Goal: Task Accomplishment & Management: Manage account settings

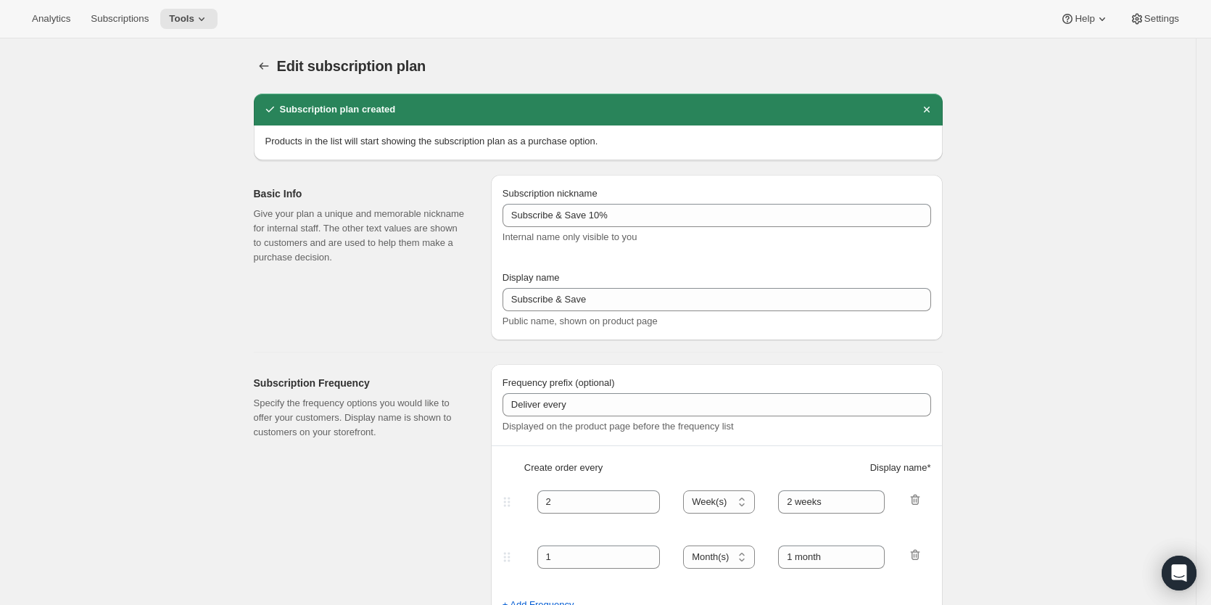
select select "WEEK"
select select "MONTH"
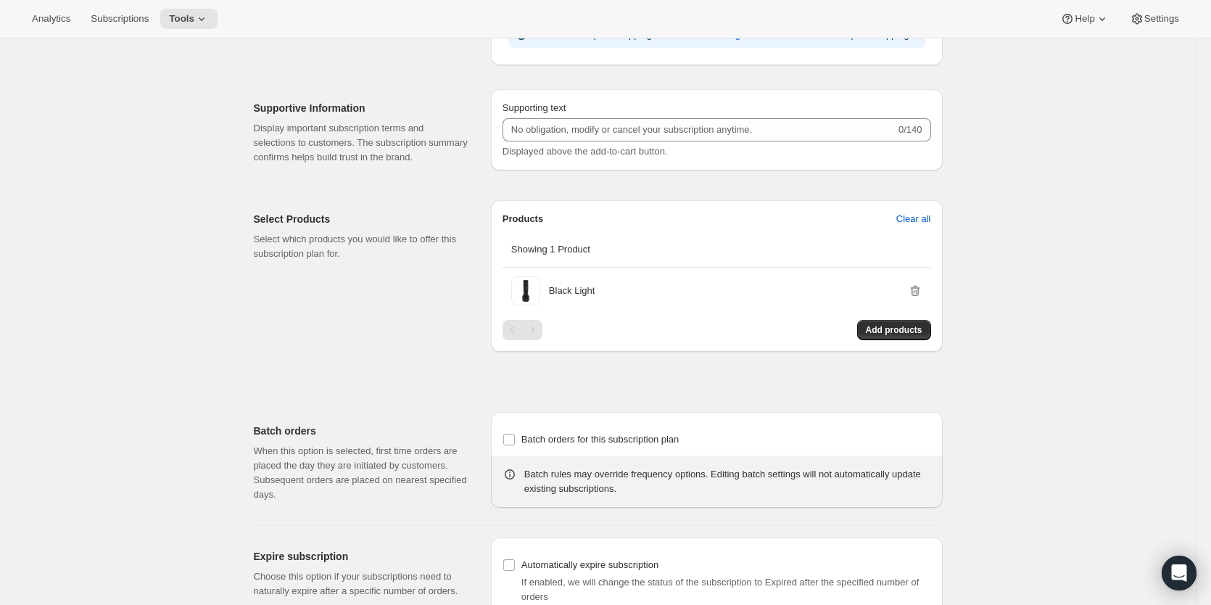
scroll to position [788, 0]
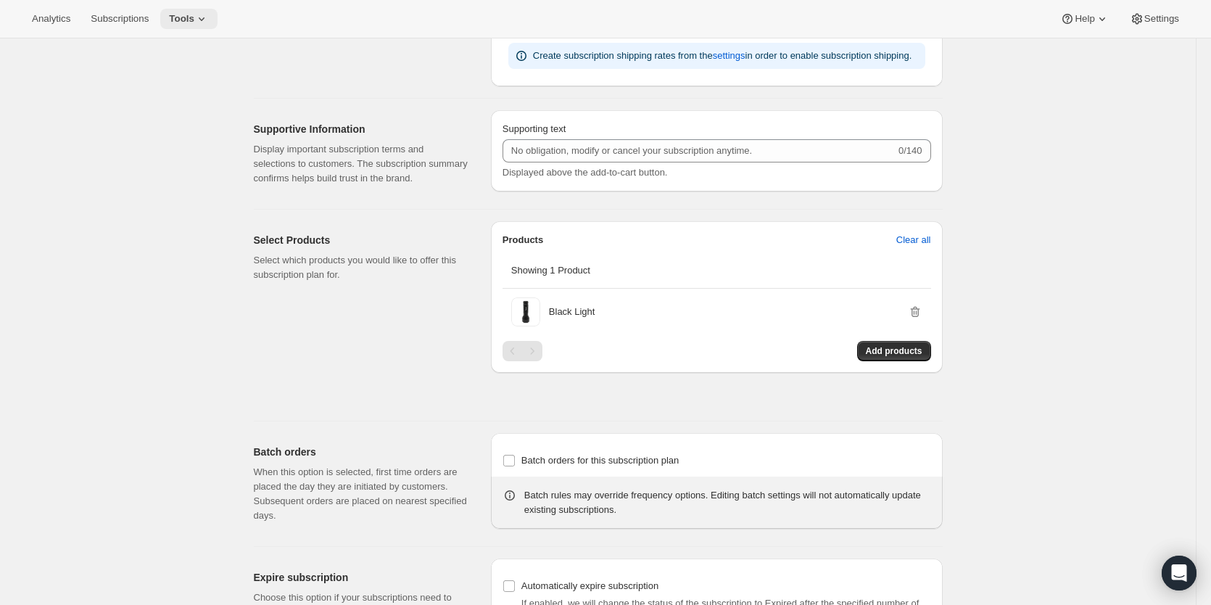
click at [187, 19] on span "Tools" at bounding box center [181, 19] width 25 height 12
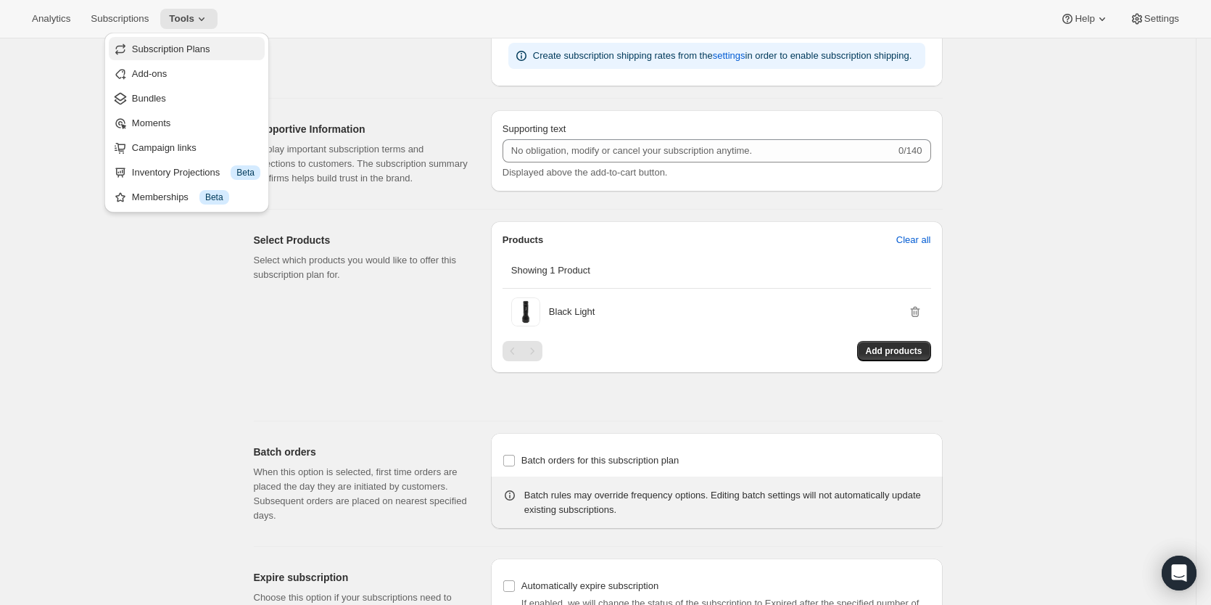
click at [187, 50] on span "Subscription Plans" at bounding box center [171, 49] width 78 height 11
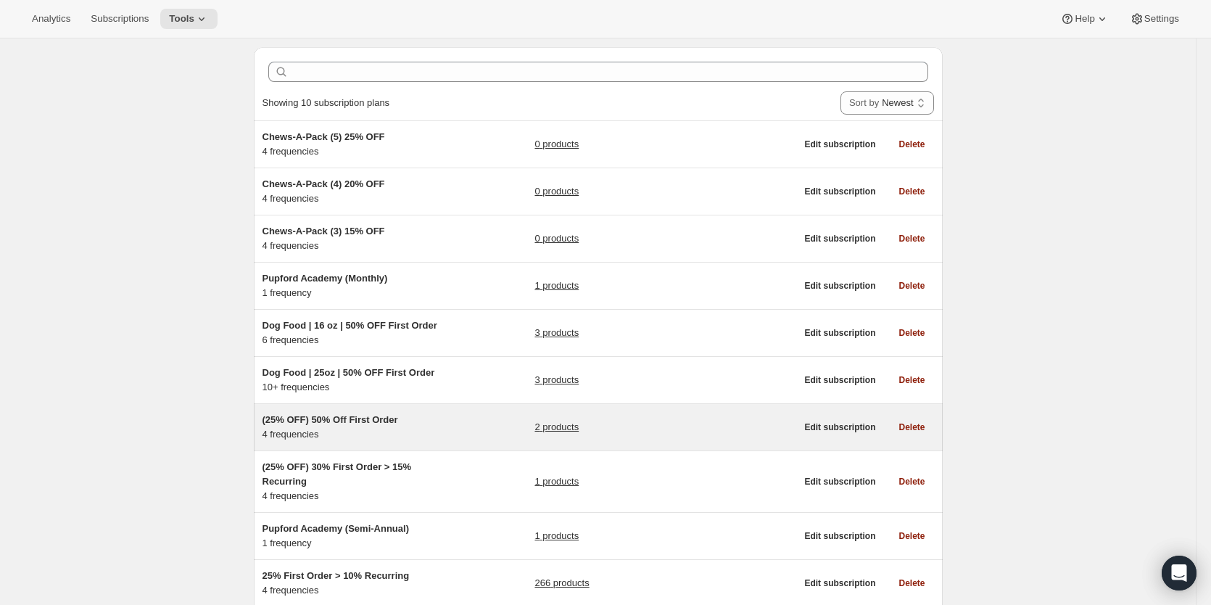
scroll to position [146, 0]
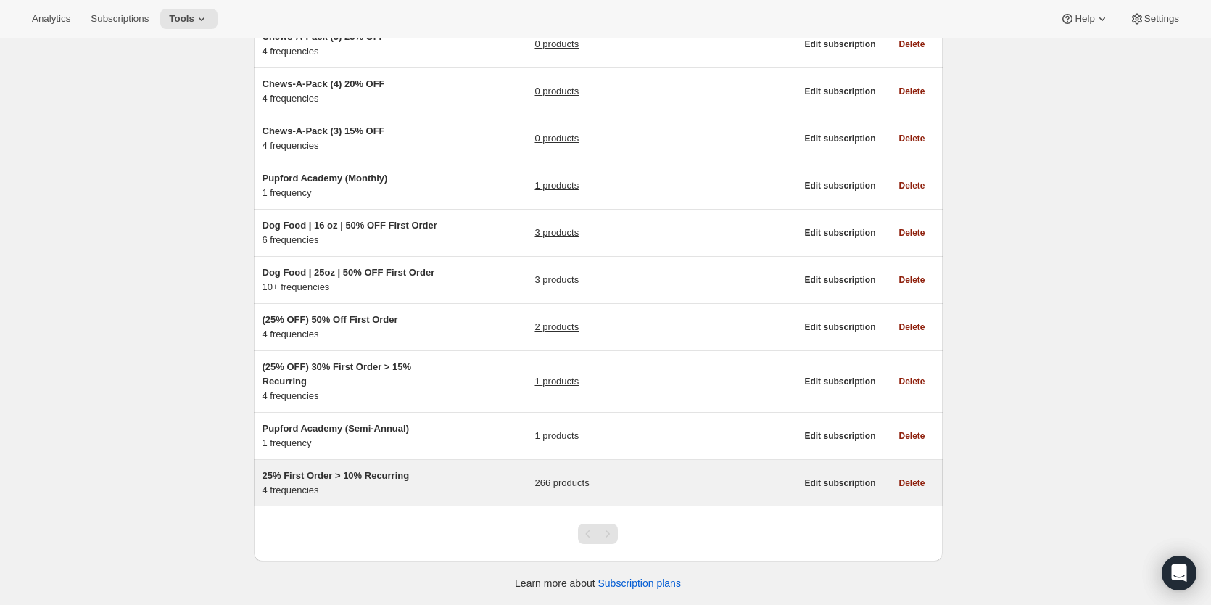
click at [387, 470] on span "25% First Order > 10% Recurring" at bounding box center [336, 475] width 147 height 11
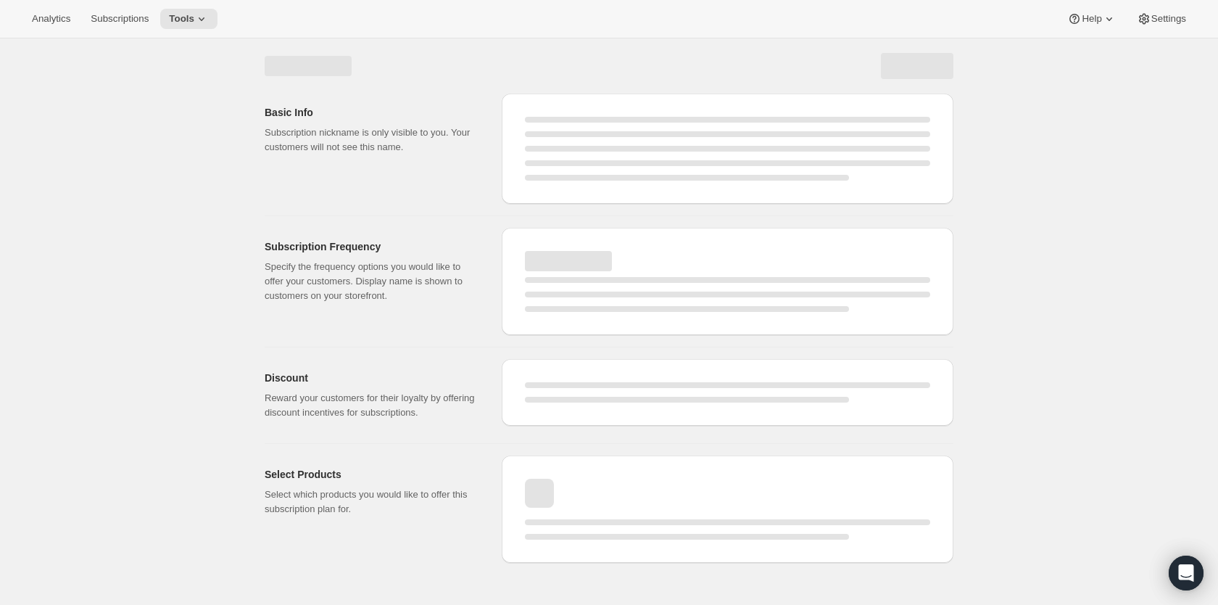
select select "WEEK"
select select "MONTH"
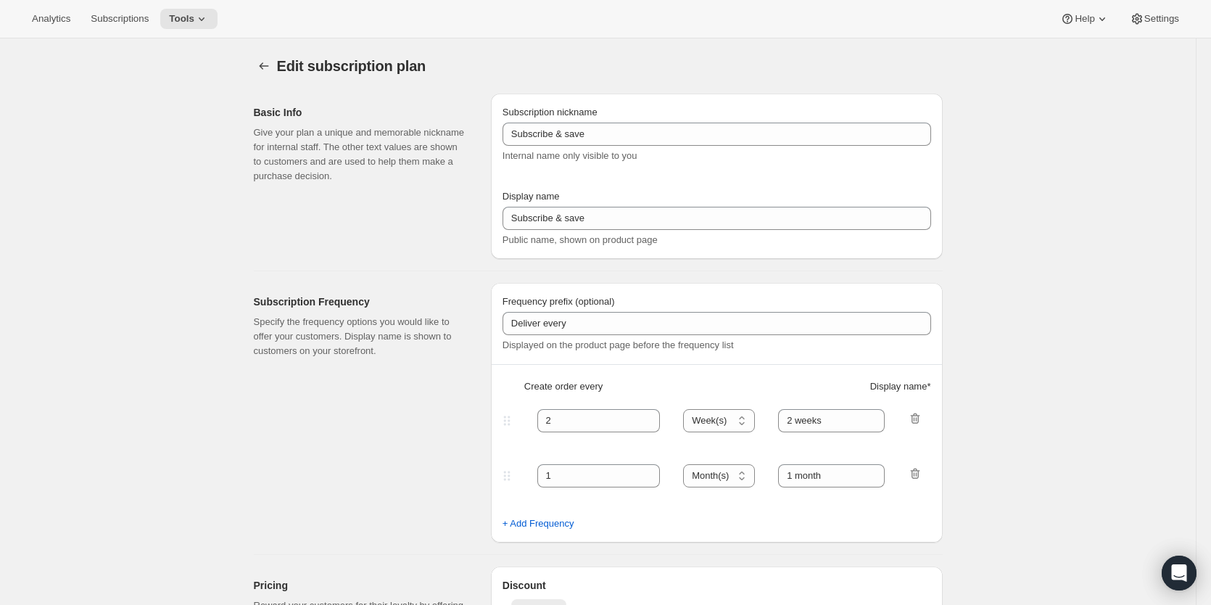
type input "25% First Order > 10% Recurring"
type input "Subscribe & Save"
select select "WEEK"
select select "MONTH"
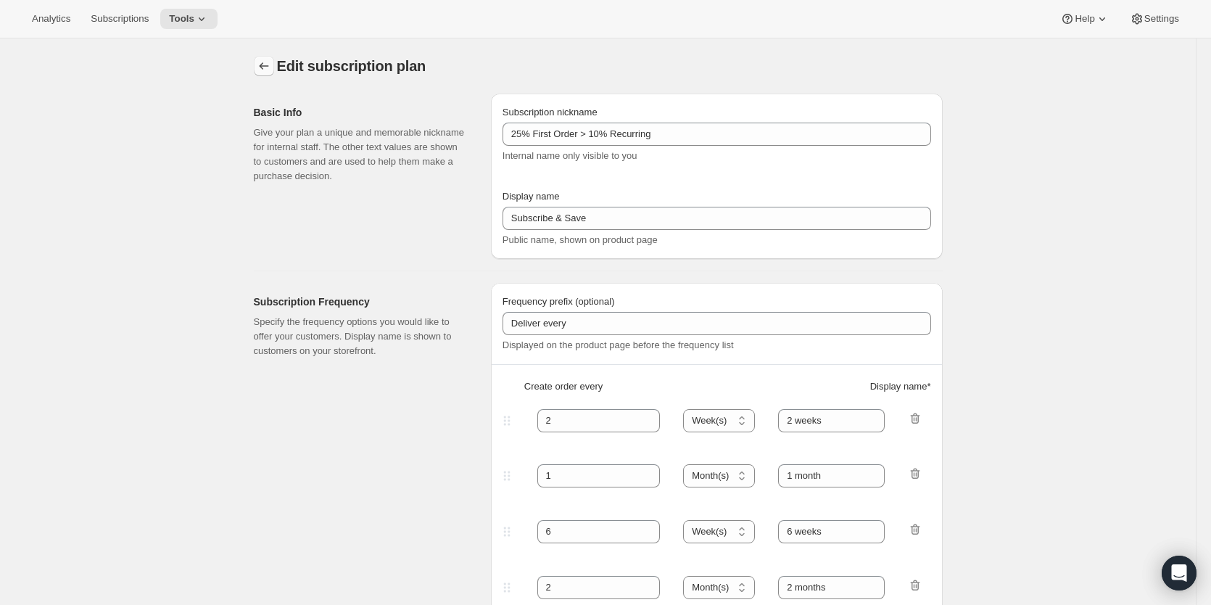
click at [266, 68] on icon "Subscription plans" at bounding box center [264, 66] width 15 height 15
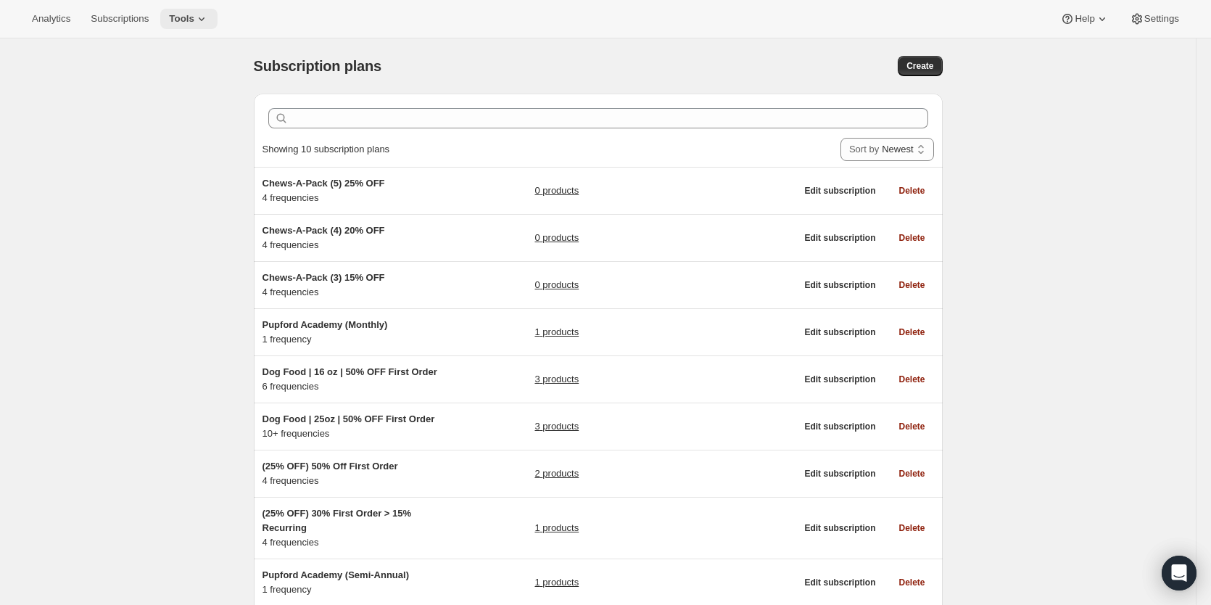
click at [200, 22] on icon at bounding box center [201, 19] width 15 height 15
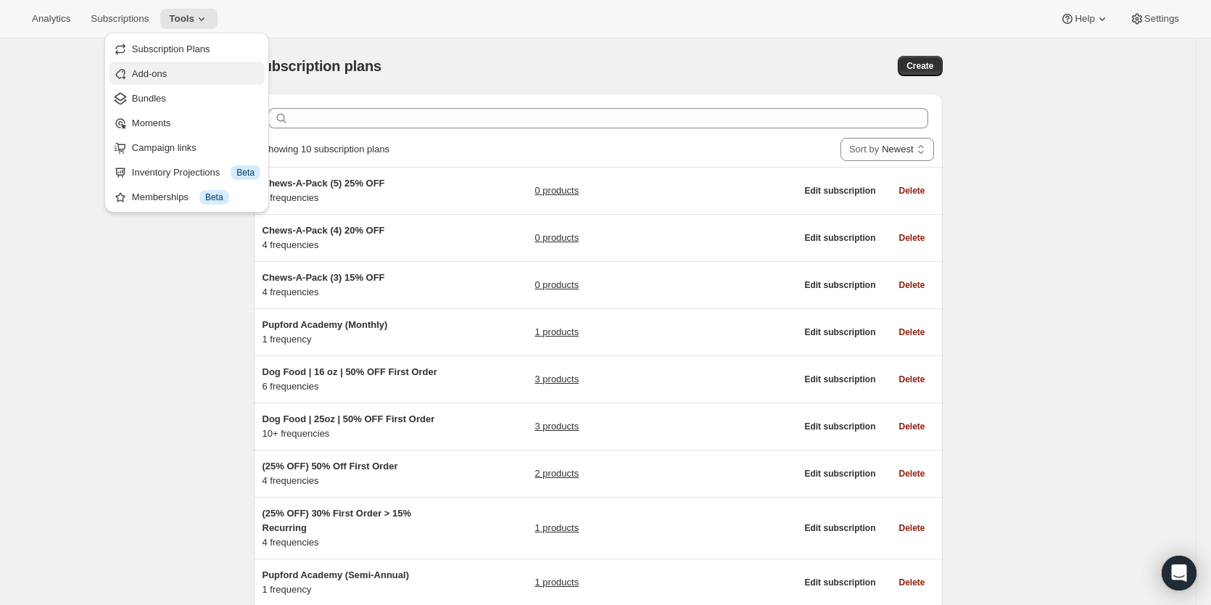
click at [177, 78] on span "Add-ons" at bounding box center [196, 74] width 128 height 15
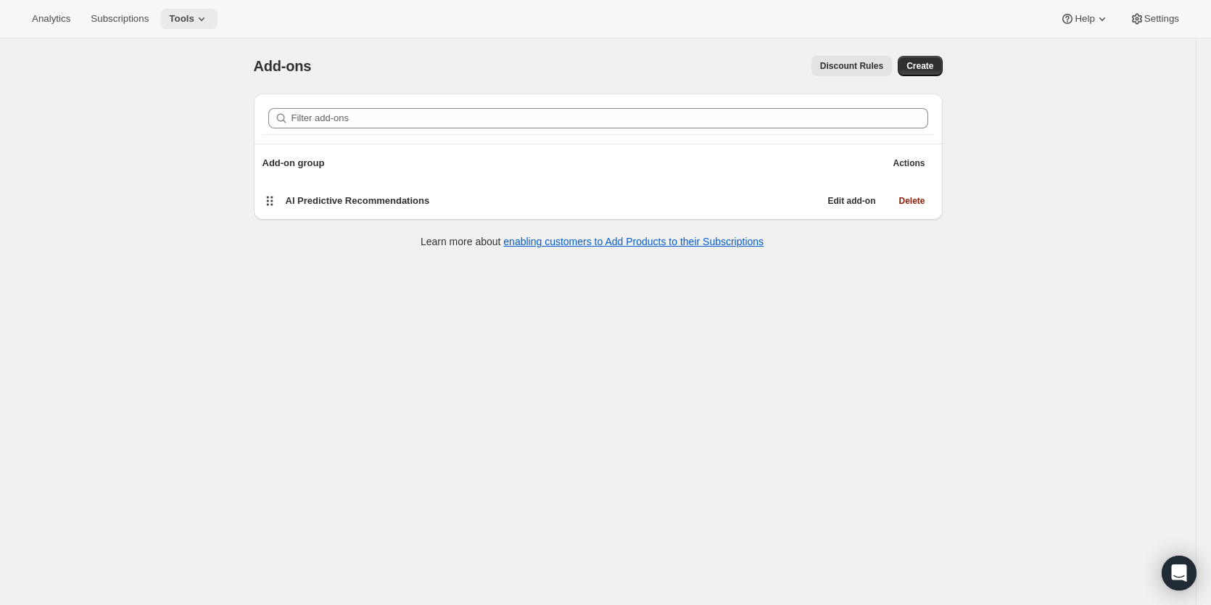
click at [194, 22] on icon at bounding box center [201, 19] width 15 height 15
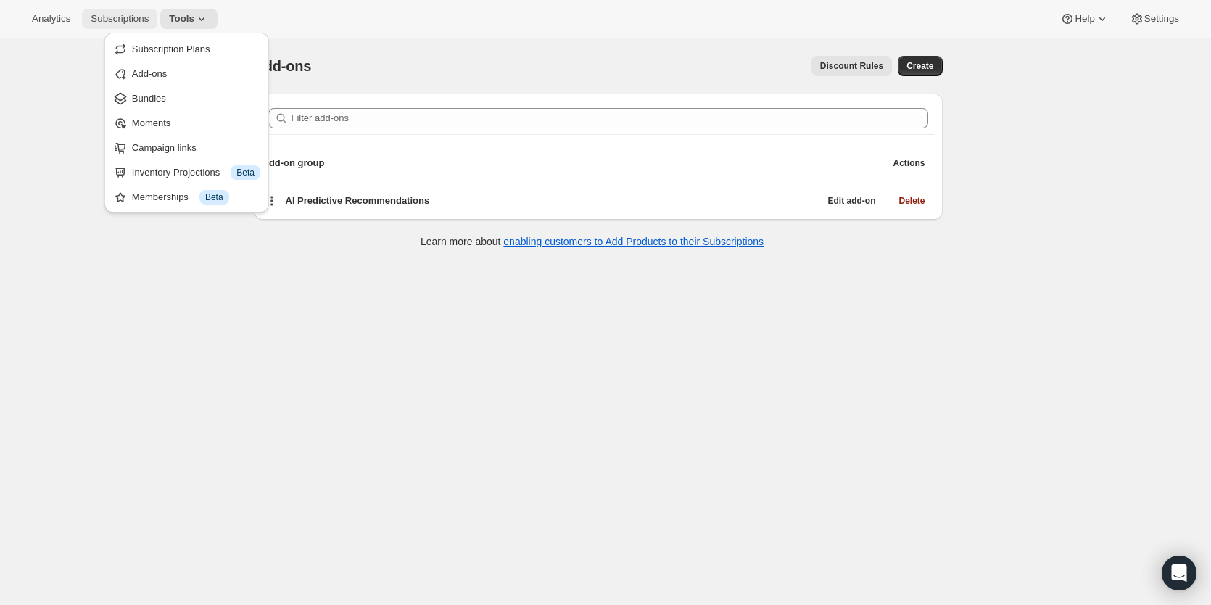
click at [135, 27] on button "Subscriptions" at bounding box center [119, 19] width 75 height 20
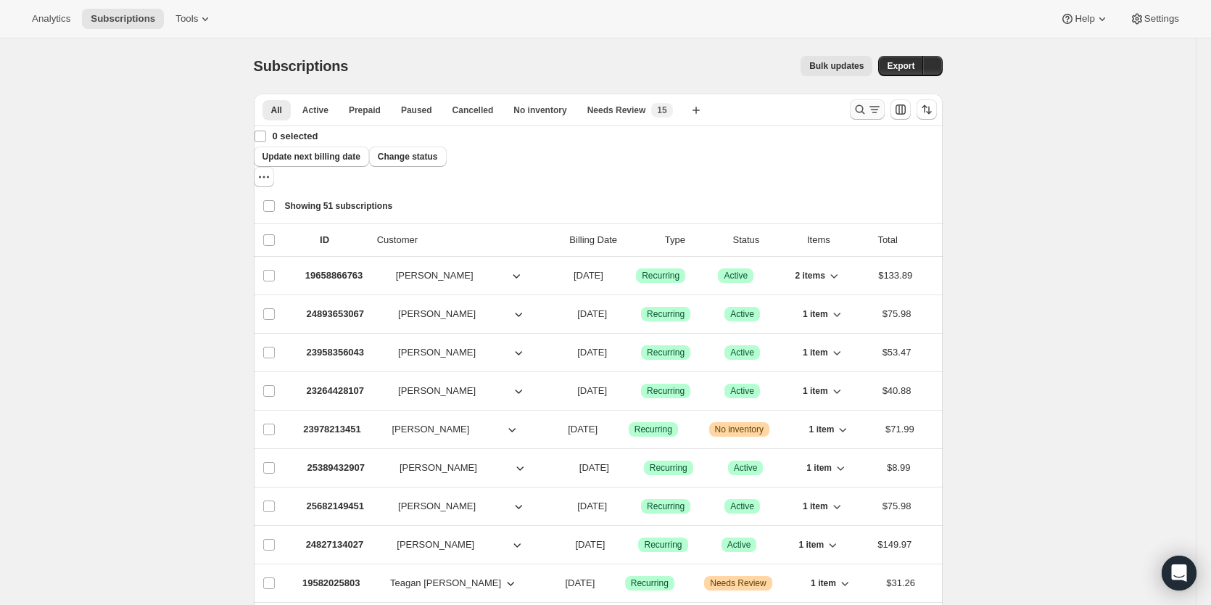
click at [873, 105] on icon "Search and filter results" at bounding box center [874, 109] width 15 height 15
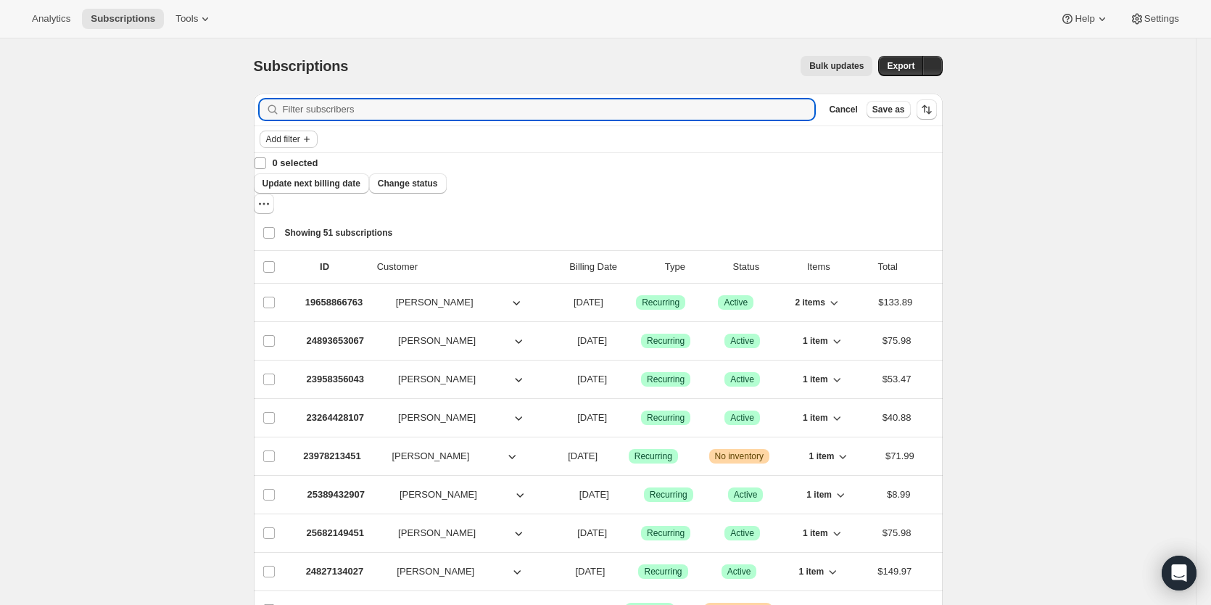
click at [300, 132] on button "Add filter" at bounding box center [289, 139] width 58 height 17
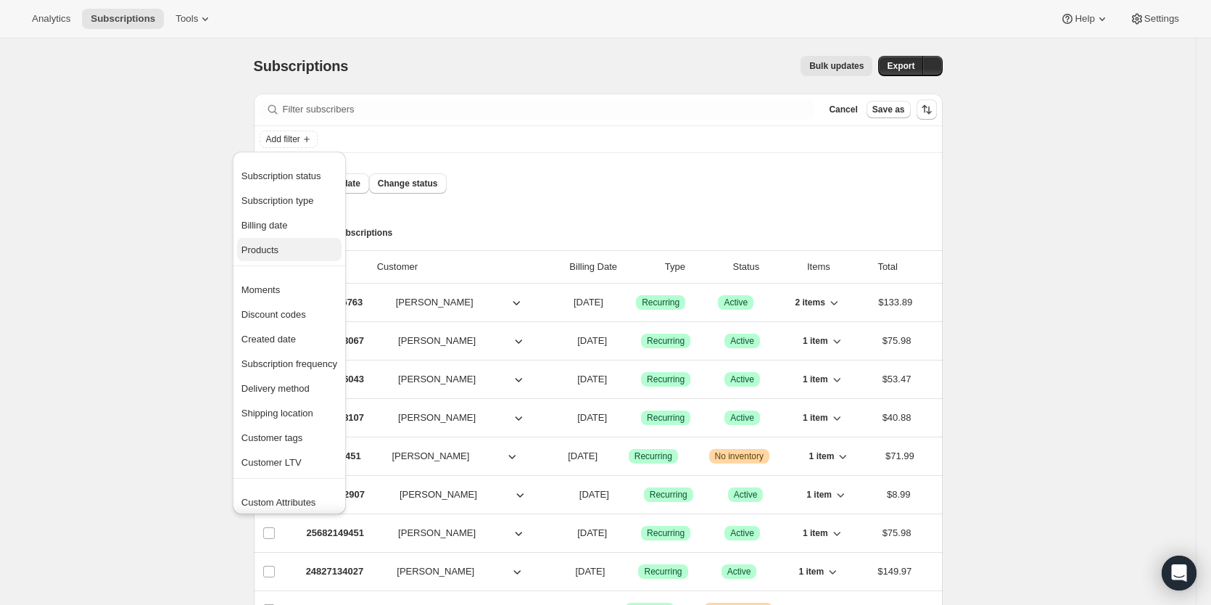
click at [291, 243] on span "Products" at bounding box center [289, 250] width 96 height 15
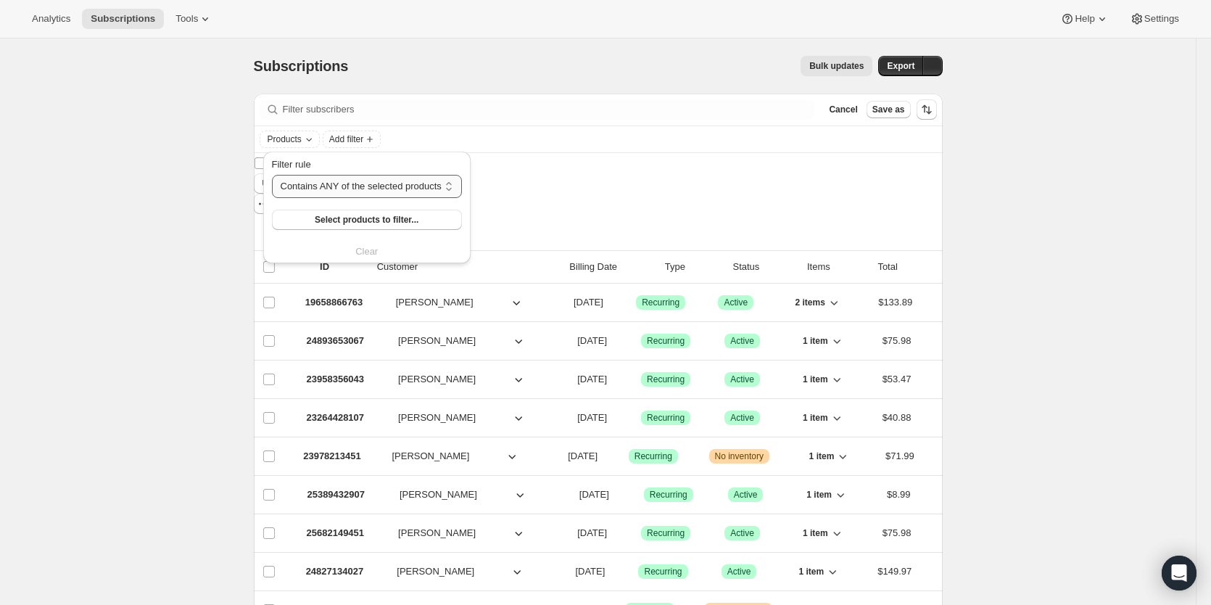
click at [364, 190] on select "Contains ANY of the selected products Contains ALL of the selected products Con…" at bounding box center [367, 186] width 190 height 23
click at [309, 160] on span "Filter rule" at bounding box center [291, 164] width 39 height 11
click at [309, 175] on select "Contains ANY of the selected products Contains ALL of the selected products Con…" at bounding box center [367, 186] width 190 height 23
click at [360, 137] on span "Add filter" at bounding box center [346, 139] width 34 height 12
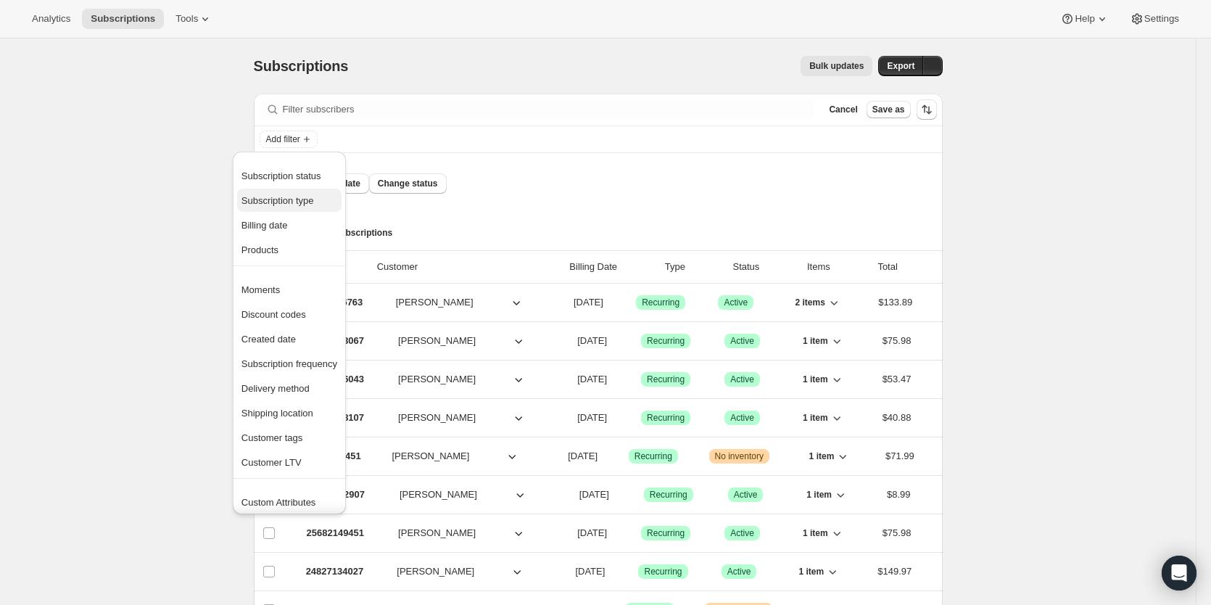
click at [310, 197] on span "Subscription type" at bounding box center [277, 200] width 73 height 11
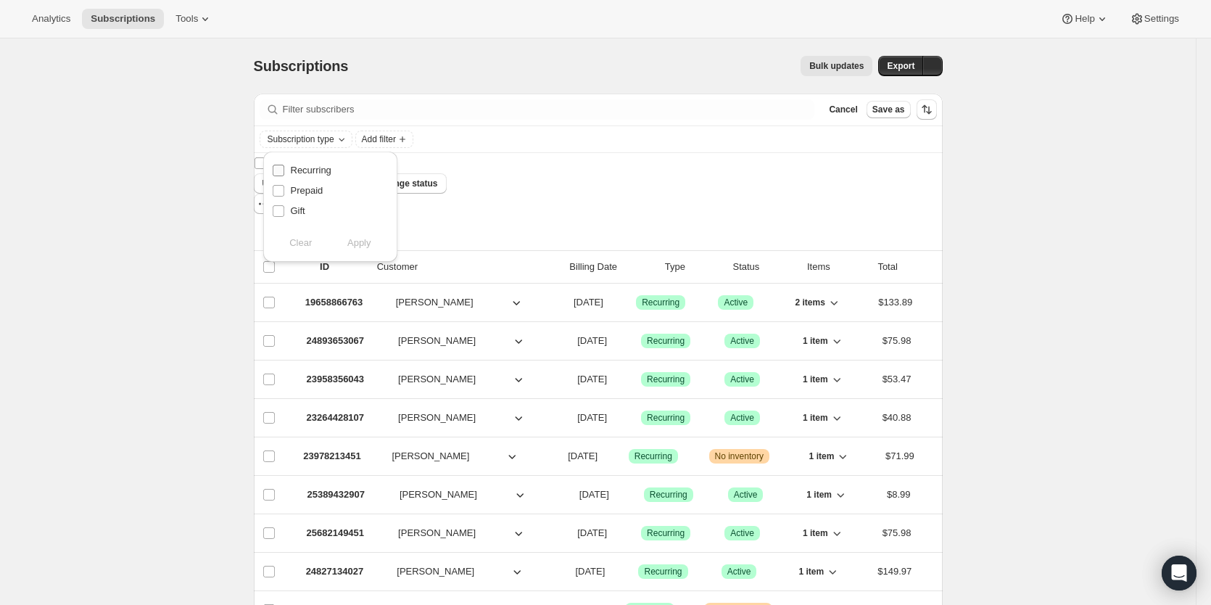
click at [274, 168] on input "Recurring" at bounding box center [279, 171] width 12 height 12
checkbox input "true"
click at [365, 244] on span "Apply" at bounding box center [359, 243] width 24 height 15
click at [413, 138] on span "Add filter" at bounding box center [403, 139] width 34 height 12
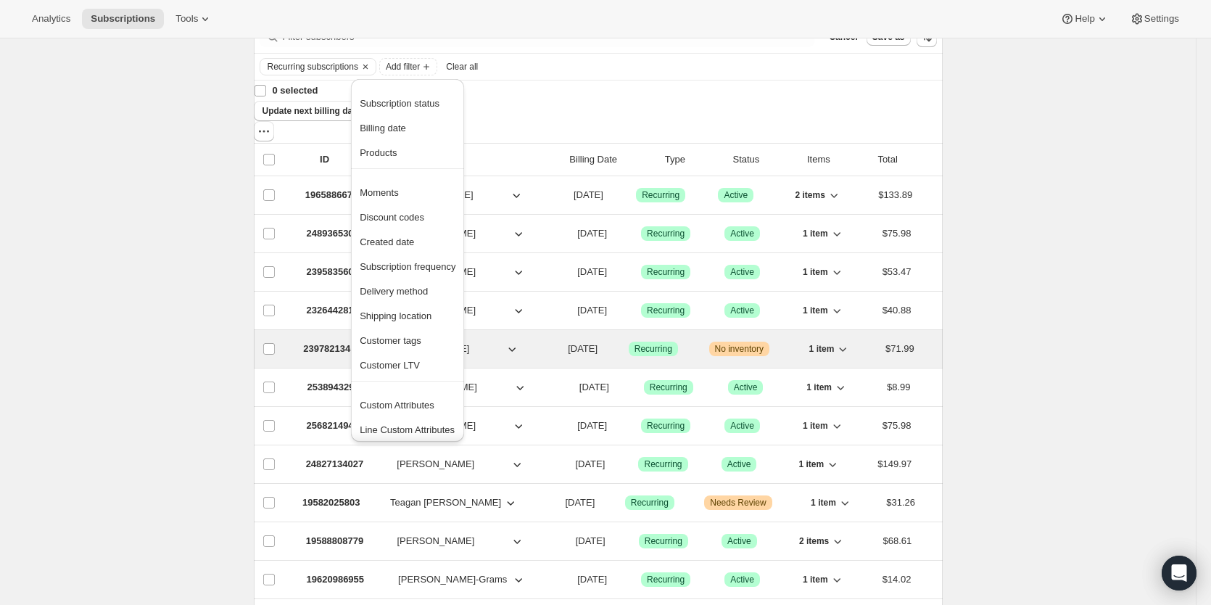
click at [415, 273] on span "Subscription frequency" at bounding box center [408, 267] width 96 height 15
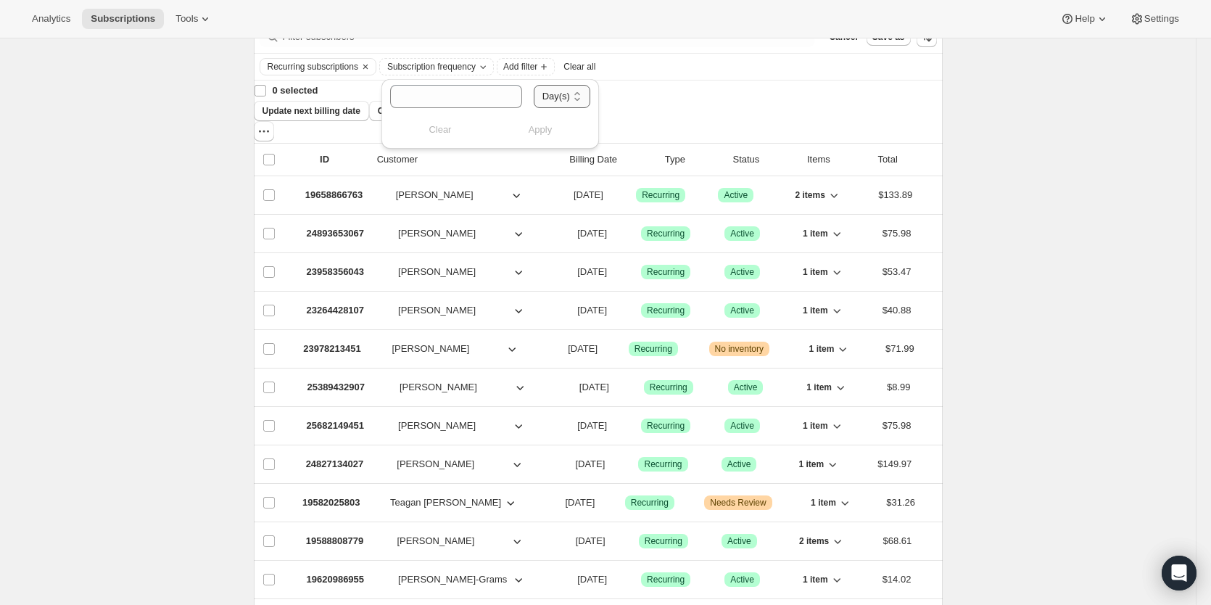
click at [554, 94] on select "Day(s) Week(s) Month(s) Year(s)" at bounding box center [562, 96] width 57 height 23
select select "MONTH"
click at [534, 85] on select "Day(s) Week(s) Month(s) Year(s)" at bounding box center [562, 96] width 57 height 23
click at [467, 96] on input "number" at bounding box center [440, 96] width 101 height 23
type input "1"
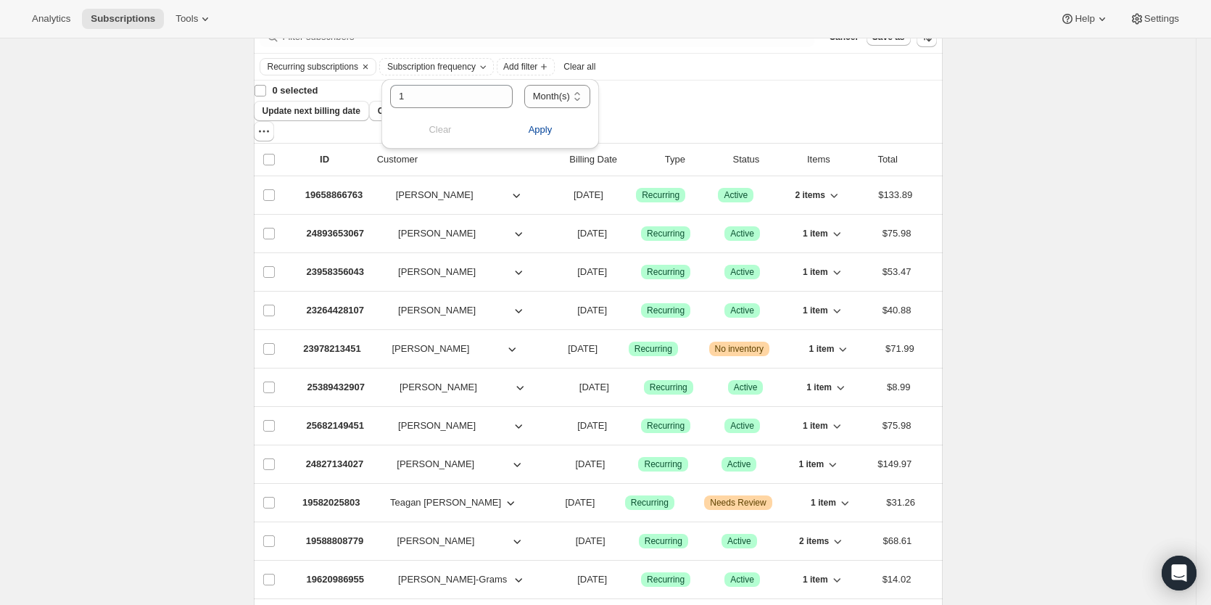
click at [551, 128] on span "Apply" at bounding box center [541, 130] width 24 height 15
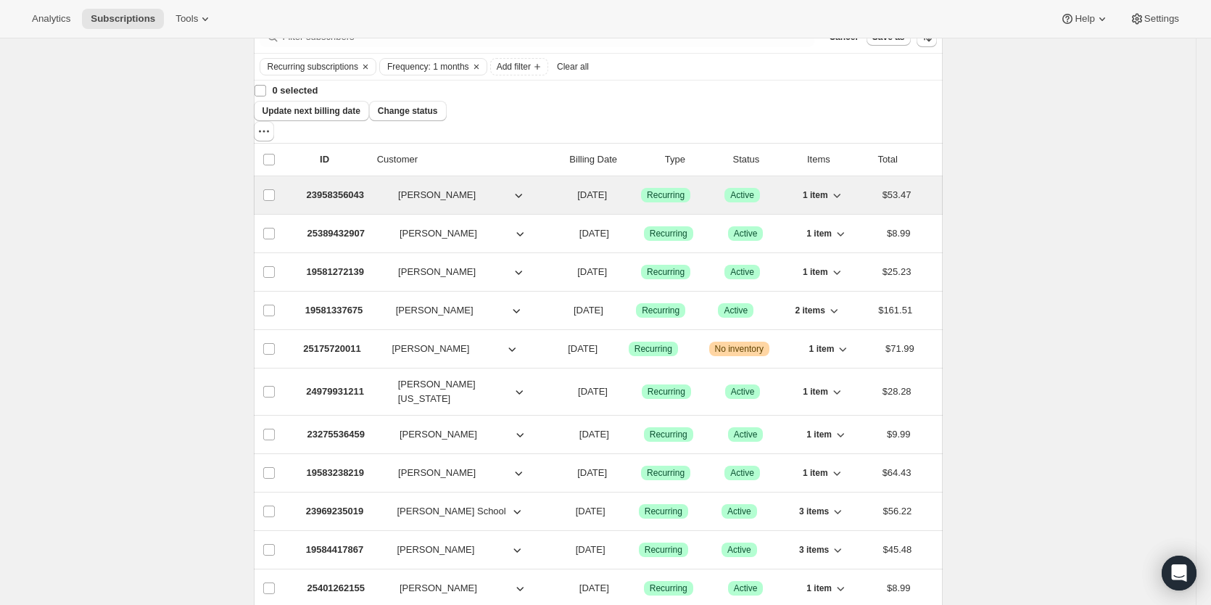
click at [321, 188] on p "23958356043" at bounding box center [336, 195] width 58 height 15
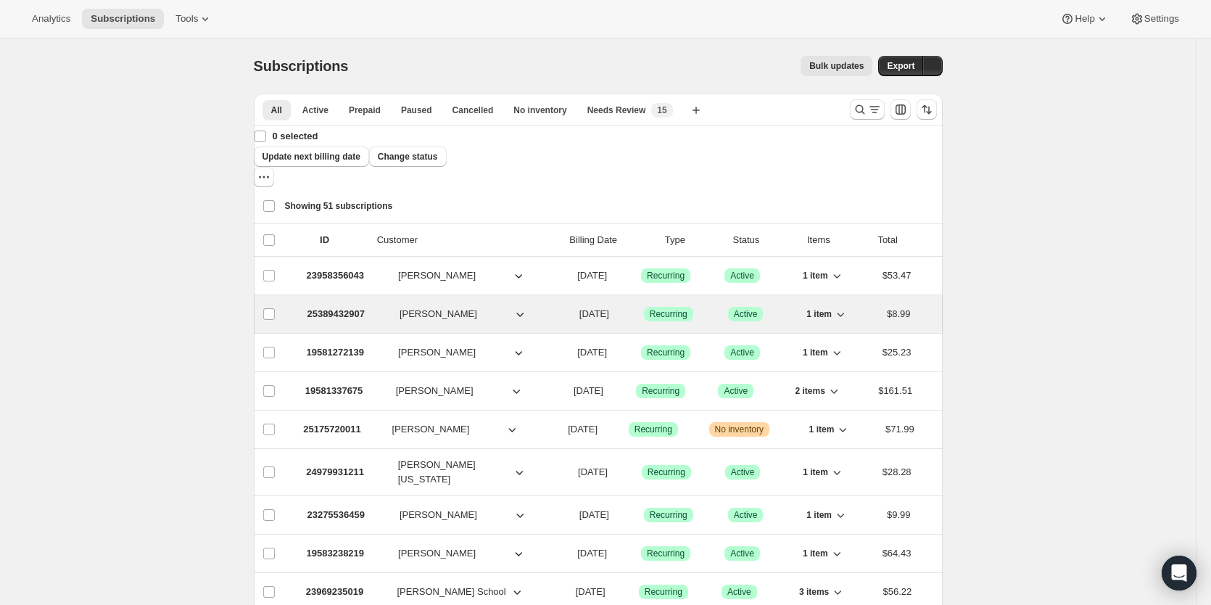
click at [426, 307] on span "[PERSON_NAME]" at bounding box center [439, 314] width 78 height 15
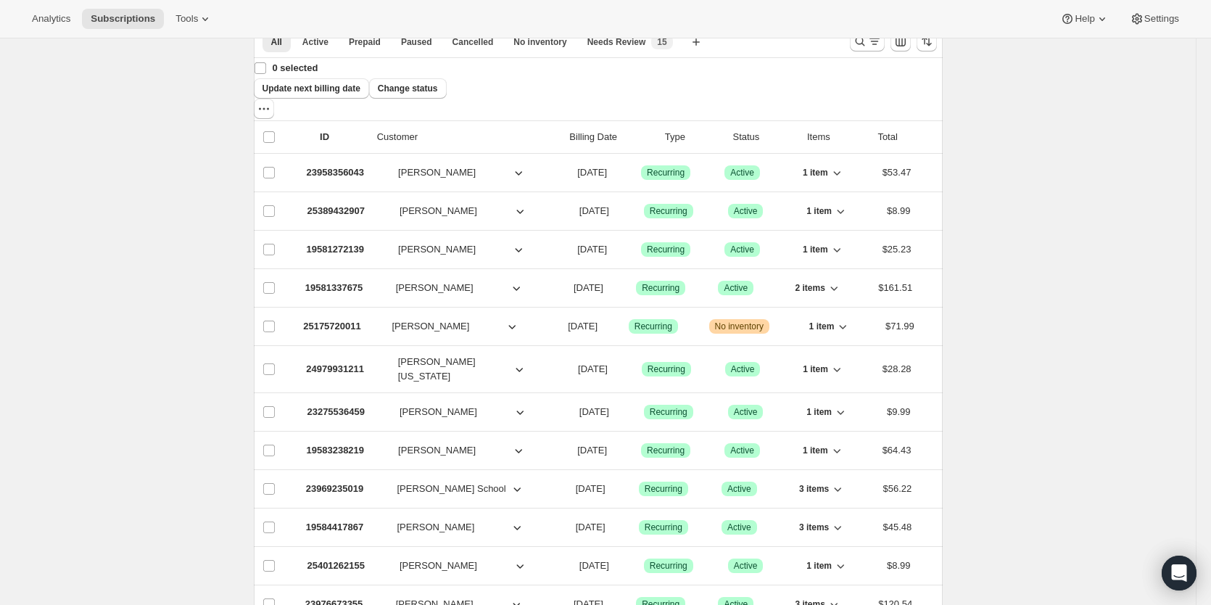
scroll to position [73, 0]
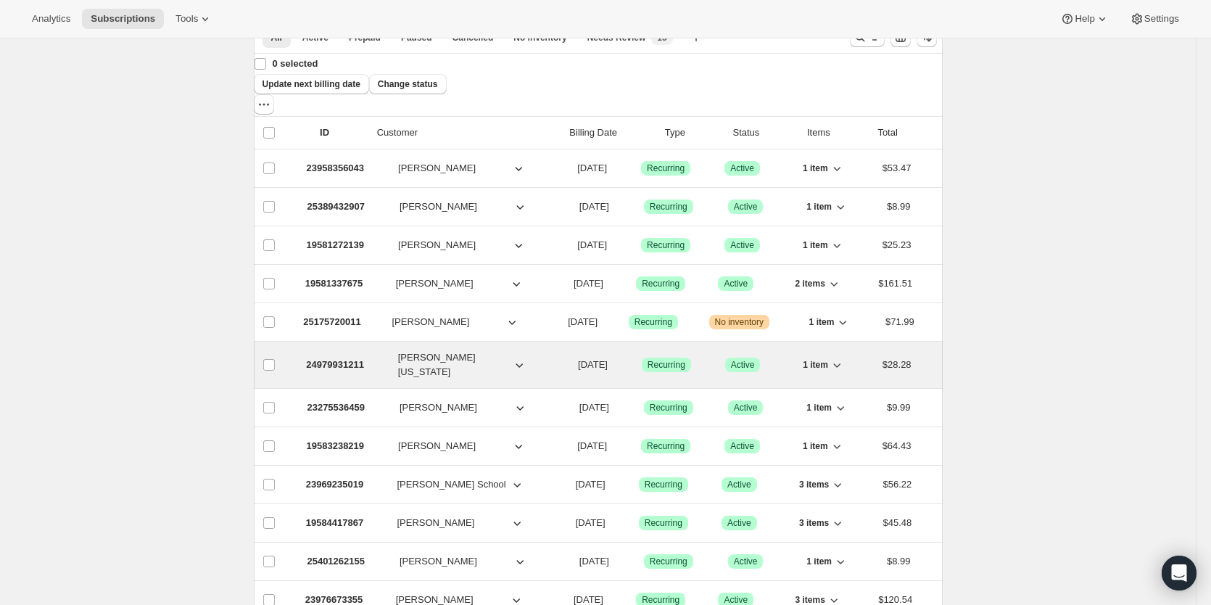
click at [339, 358] on p "24979931211" at bounding box center [335, 365] width 58 height 15
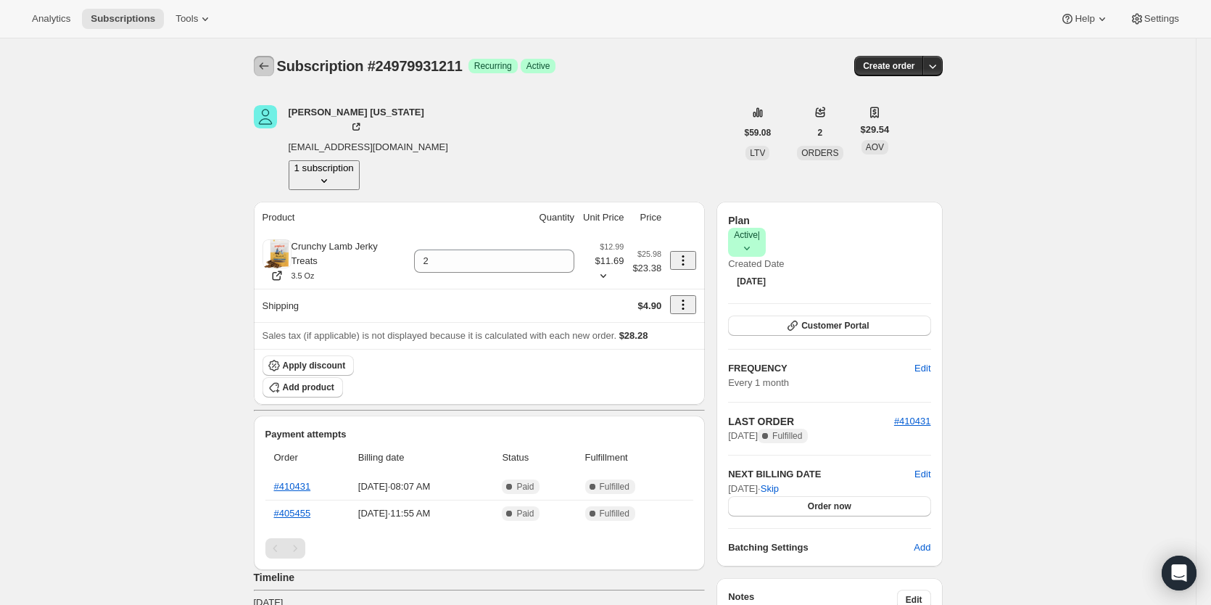
click at [271, 68] on icon "Subscriptions" at bounding box center [264, 66] width 15 height 15
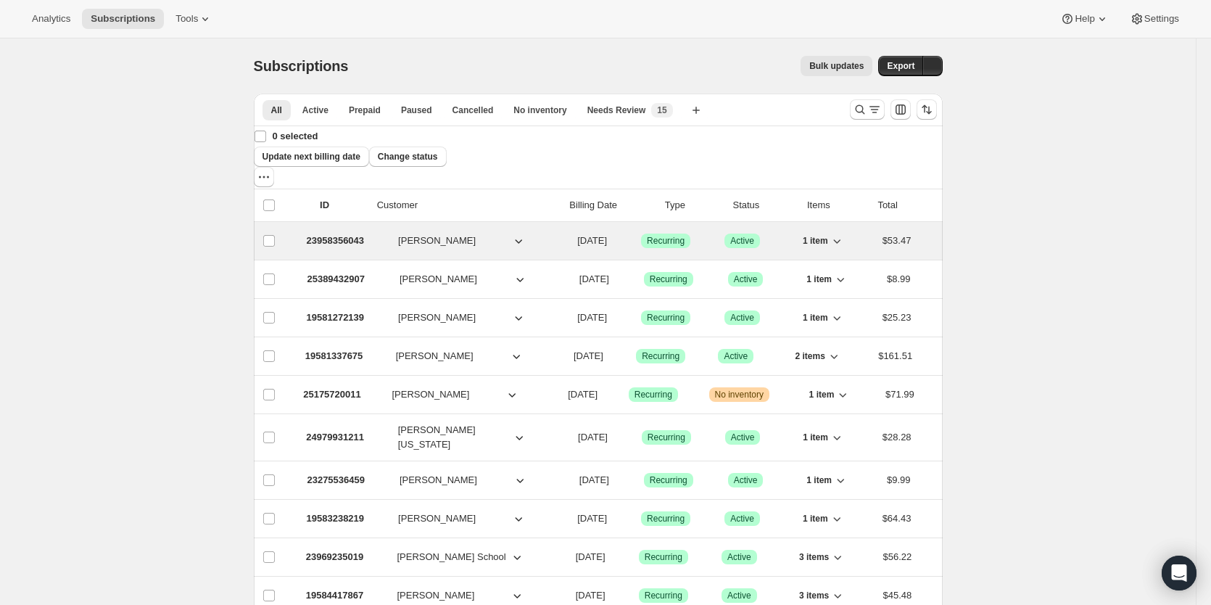
click at [332, 234] on p "23958356043" at bounding box center [336, 241] width 58 height 15
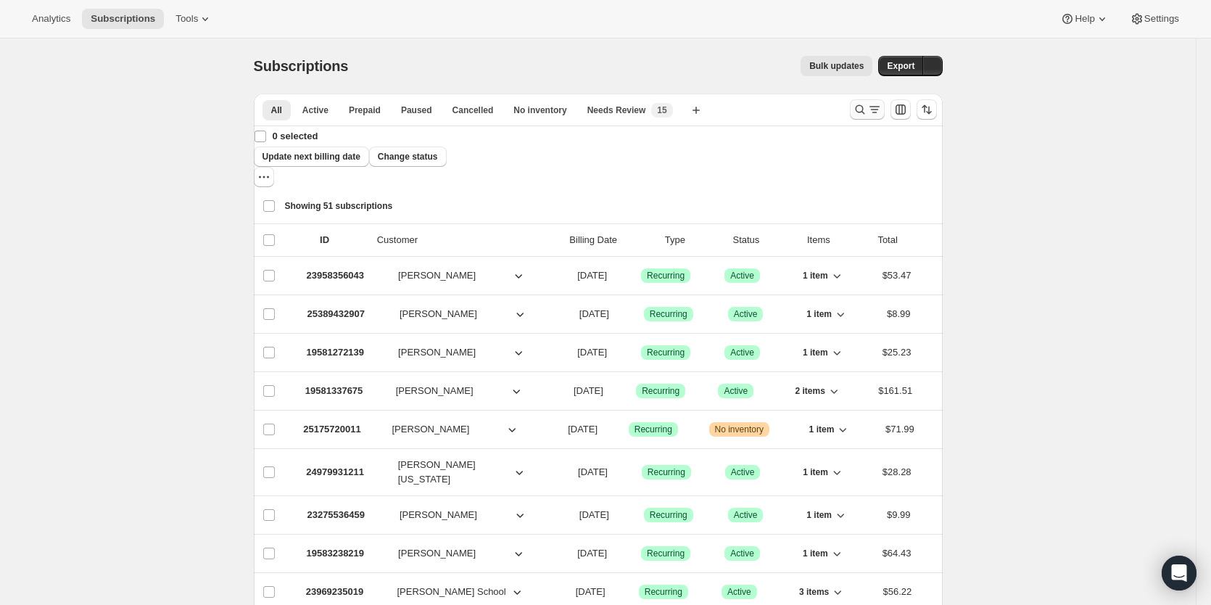
click at [879, 111] on icon "Search and filter results" at bounding box center [874, 109] width 15 height 15
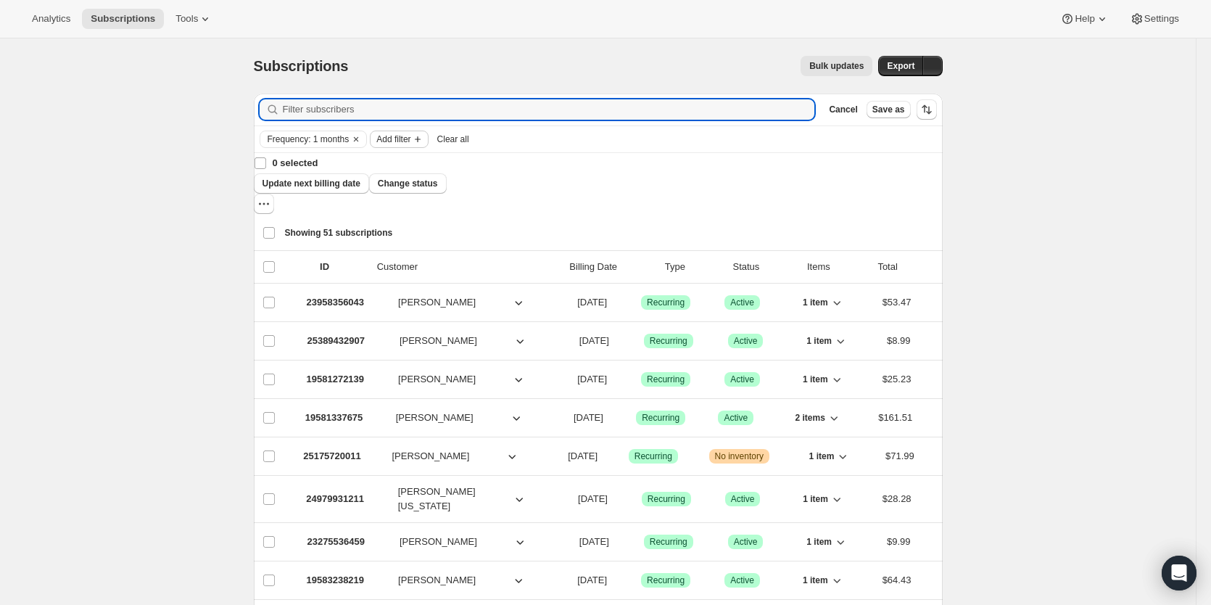
click at [402, 141] on span "Add filter" at bounding box center [393, 139] width 34 height 12
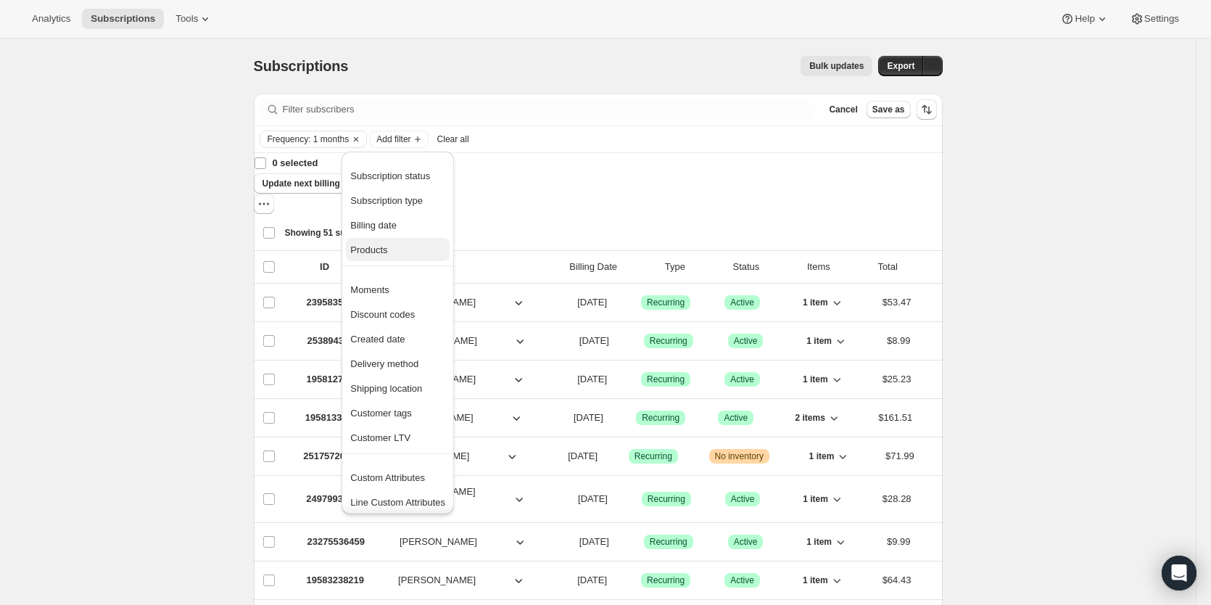
click at [386, 249] on span "Products" at bounding box center [368, 249] width 37 height 11
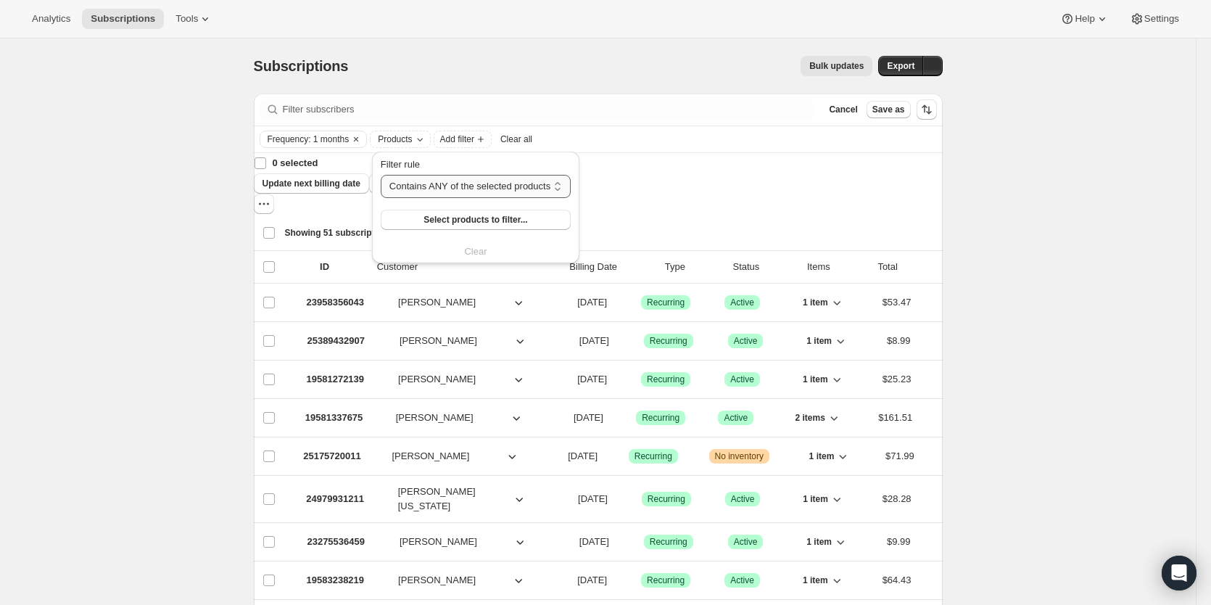
click at [469, 187] on select "Contains ANY of the selected products Contains ALL of the selected products Con…" at bounding box center [476, 186] width 190 height 23
select select "all"
click at [381, 175] on select "Contains ANY of the selected products Contains ALL of the selected products Con…" at bounding box center [476, 186] width 190 height 23
click at [478, 223] on span "Select products to filter..." at bounding box center [474, 220] width 104 height 12
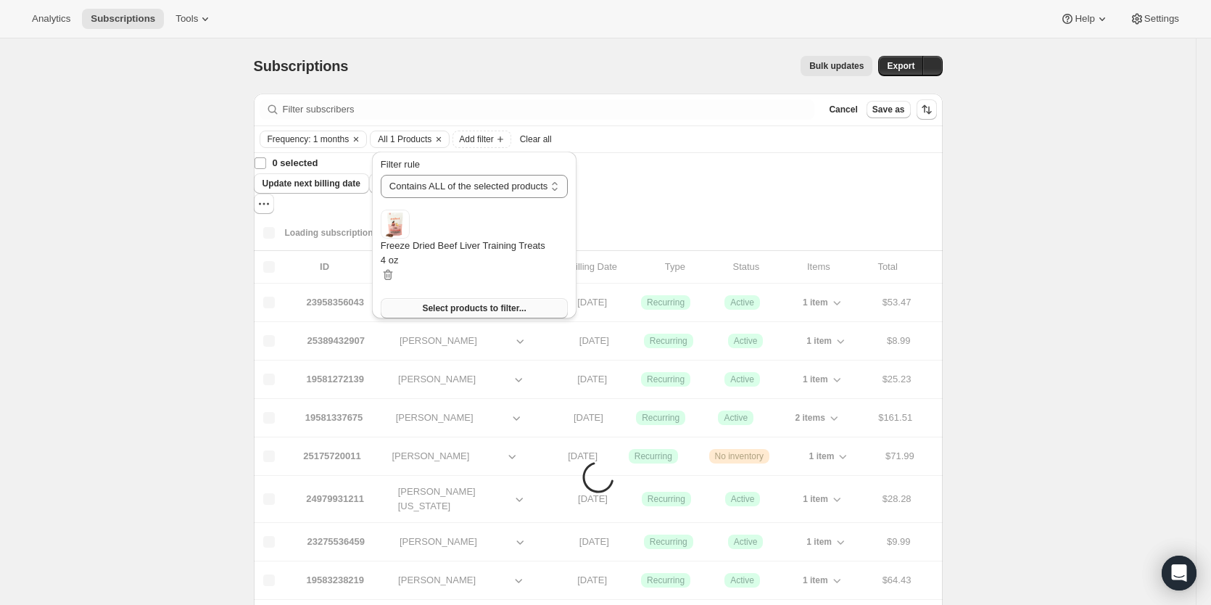
click at [478, 302] on span "Select products to filter..." at bounding box center [474, 308] width 104 height 12
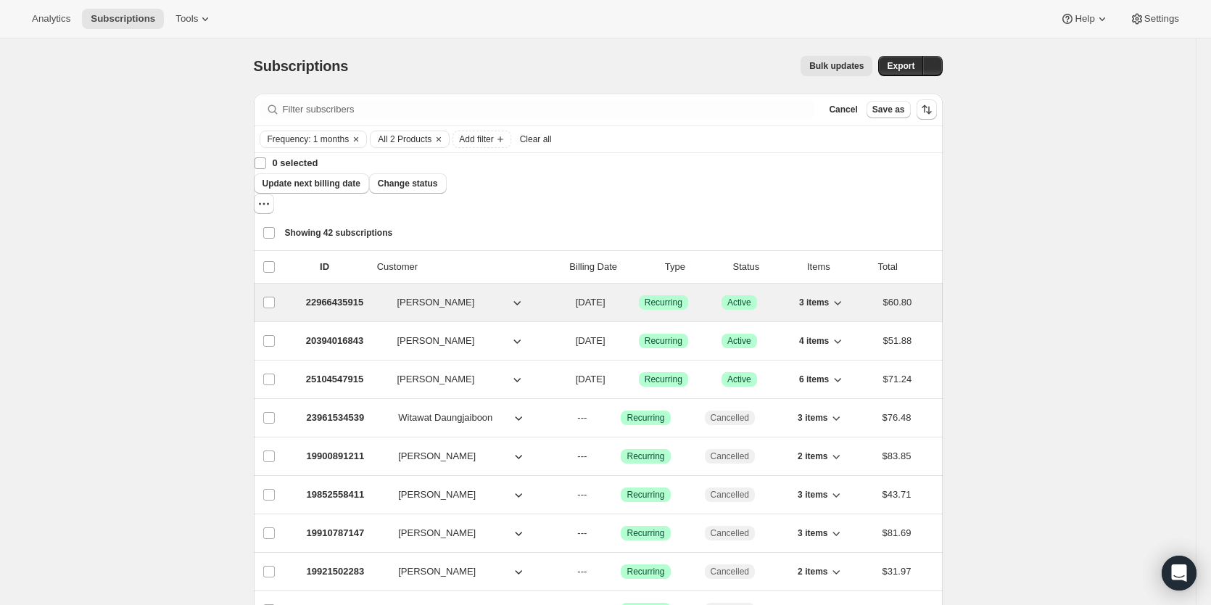
click at [326, 295] on p "22966435915" at bounding box center [335, 302] width 58 height 15
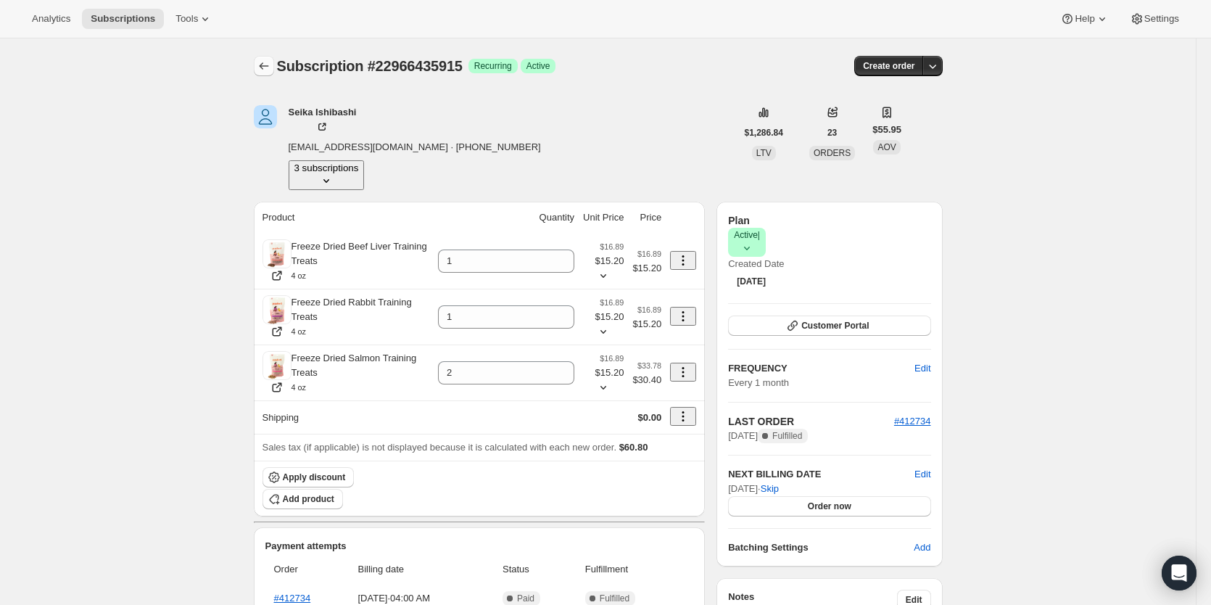
click at [269, 70] on icon "Subscriptions" at bounding box center [264, 66] width 15 height 15
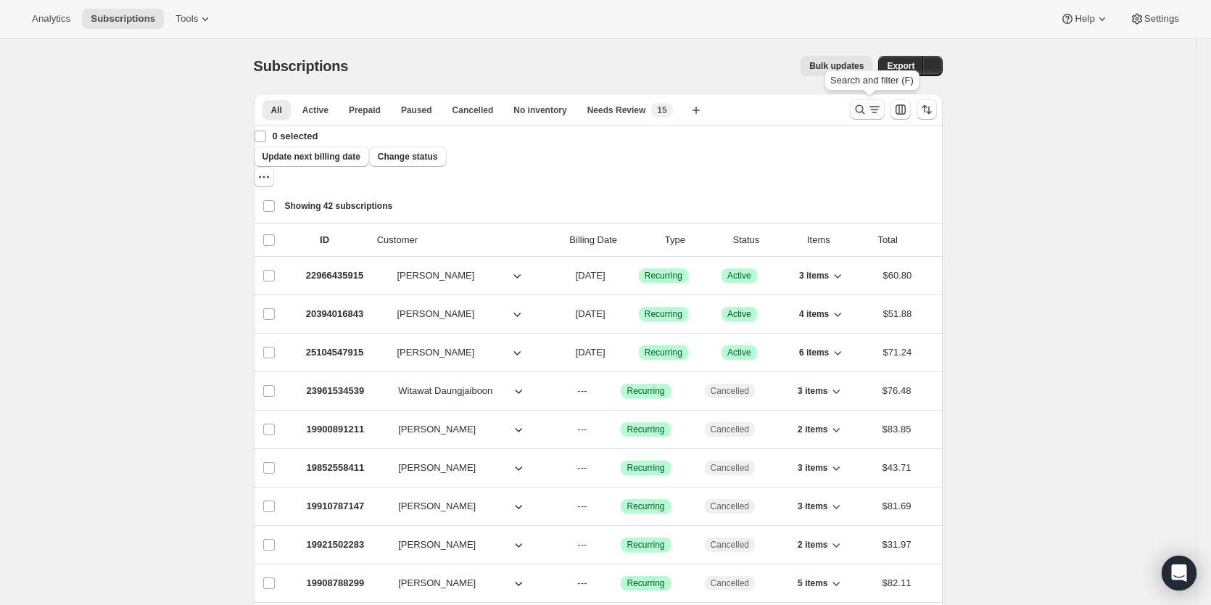
click at [880, 110] on icon "Search and filter results" at bounding box center [874, 109] width 15 height 15
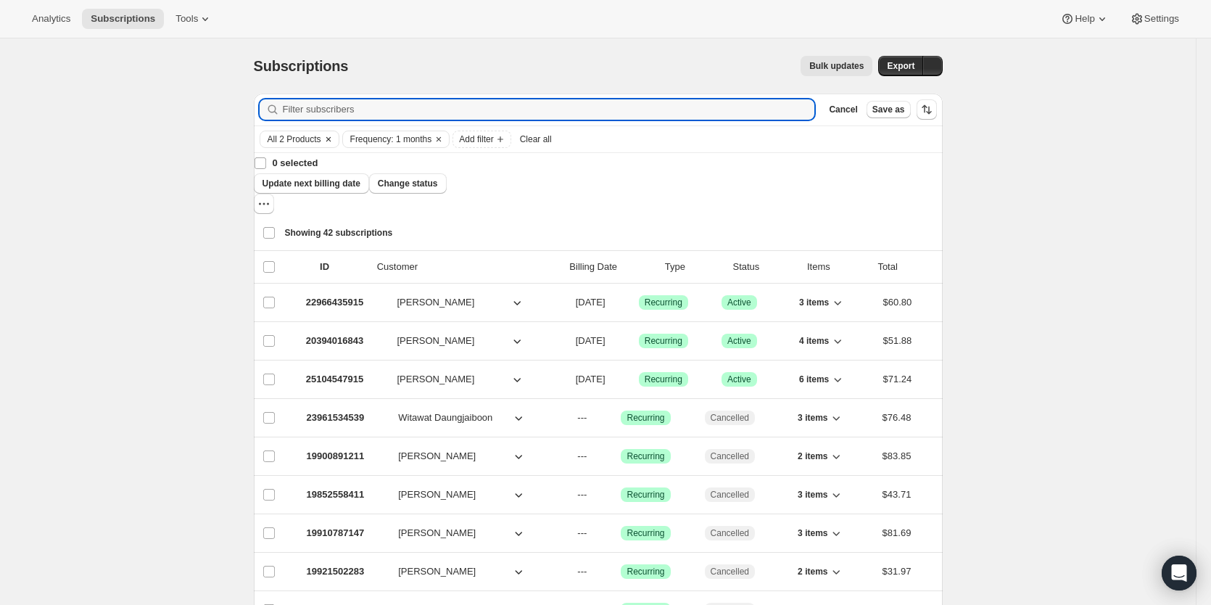
click at [296, 139] on span "All 2 Products" at bounding box center [295, 139] width 54 height 12
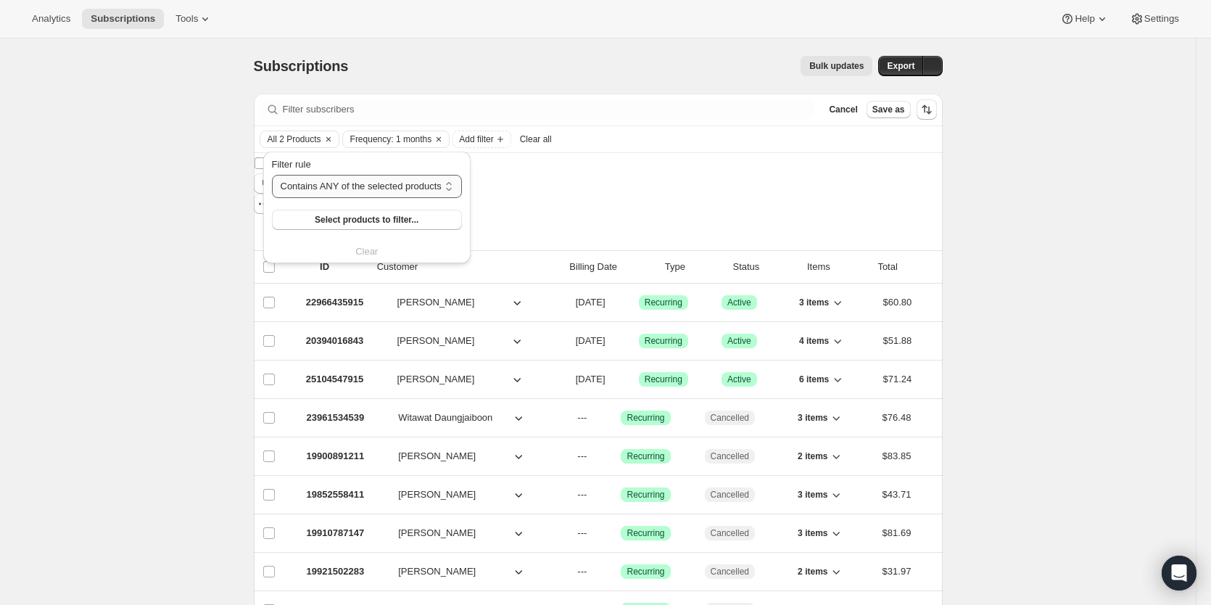
click at [327, 188] on select "Contains ANY of the selected products Contains ALL of the selected products Con…" at bounding box center [367, 186] width 190 height 23
select select "only"
click at [272, 175] on select "Contains ANY of the selected products Contains ALL of the selected products Con…" at bounding box center [367, 186] width 190 height 23
click at [360, 215] on span "Select products to filter..." at bounding box center [370, 220] width 104 height 12
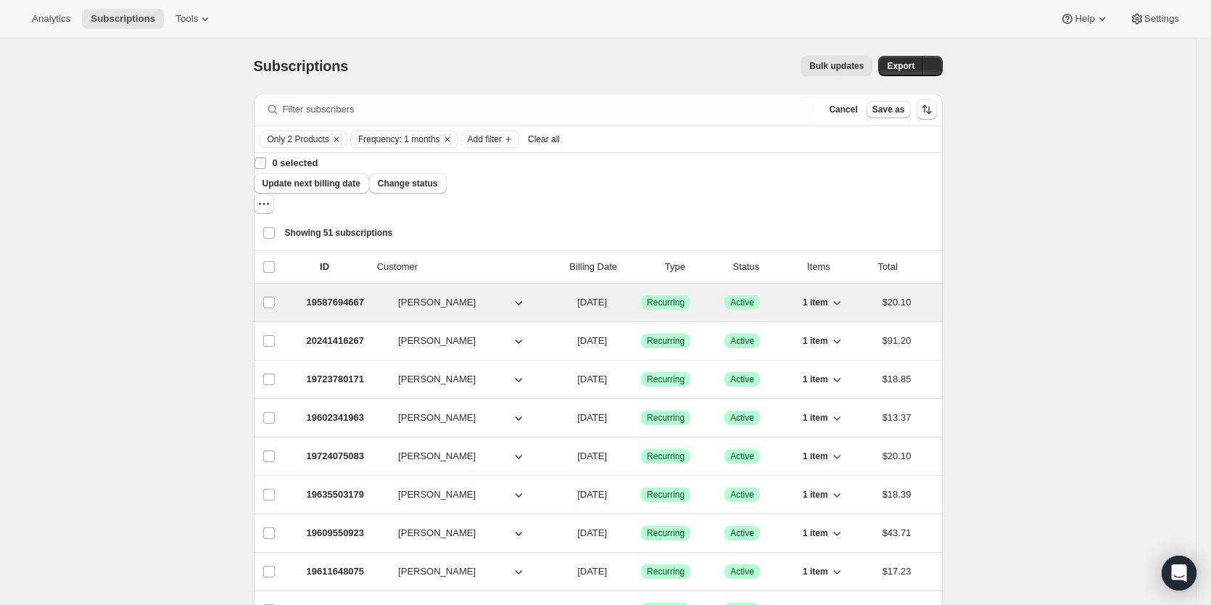
click at [344, 292] on div "19587694667 [PERSON_NAME] [DATE] Success Recurring Success Active 1 item $20.10" at bounding box center [609, 302] width 650 height 20
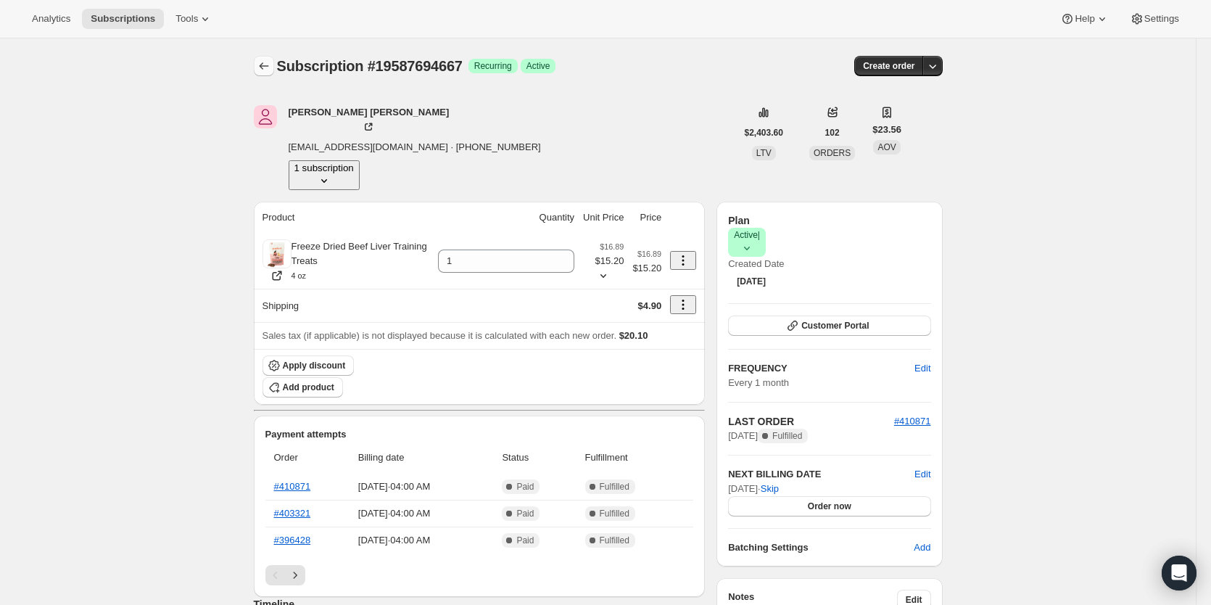
click at [266, 69] on icon "Subscriptions" at bounding box center [264, 66] width 15 height 15
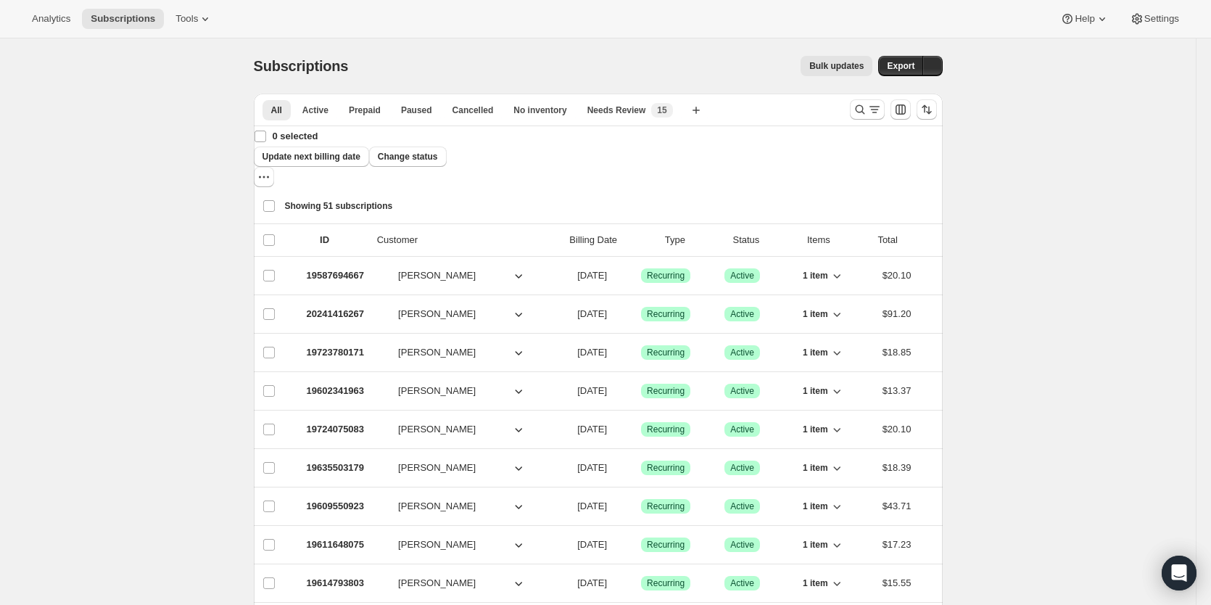
drag, startPoint x: 322, startPoint y: 213, endPoint x: 239, endPoint y: 226, distance: 84.3
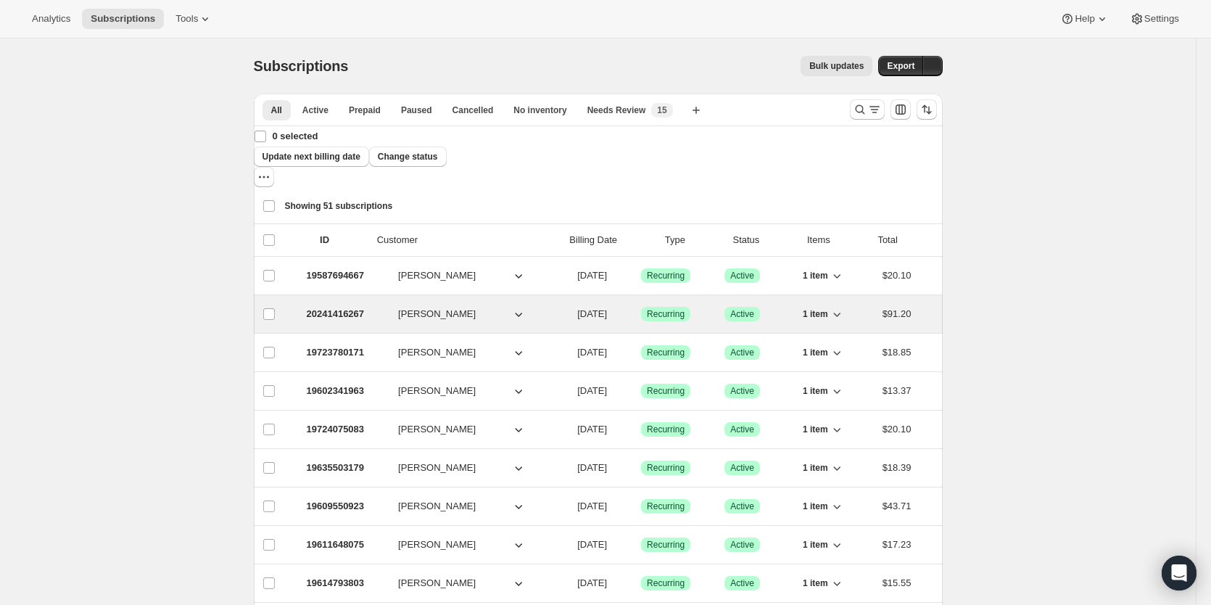
click at [516, 313] on icon "button" at bounding box center [519, 315] width 7 height 4
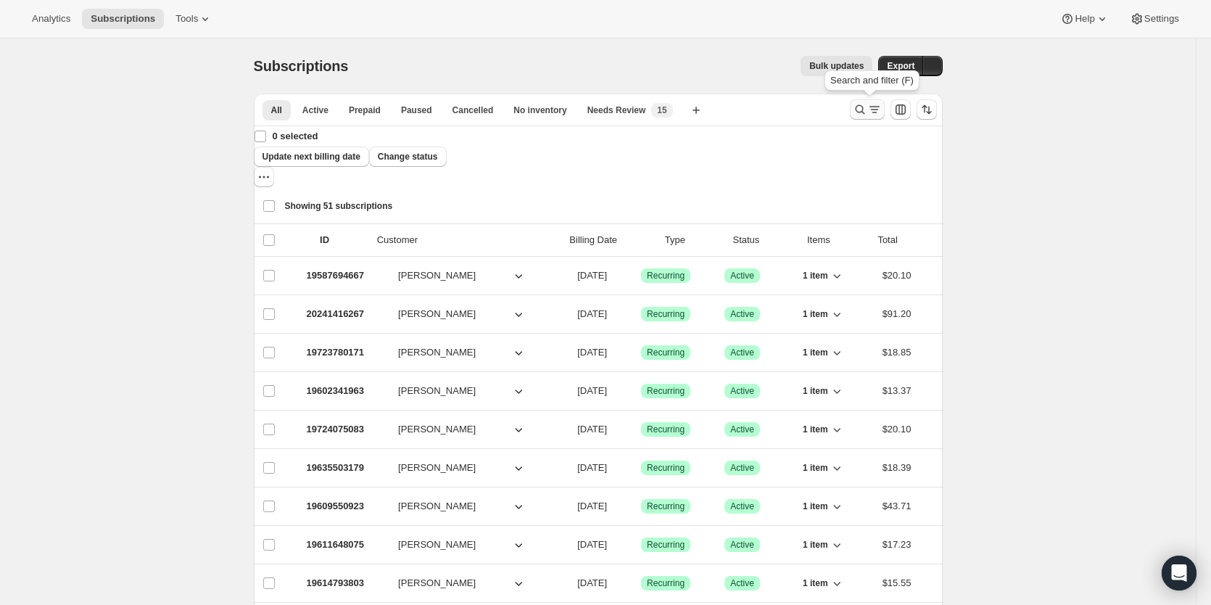
click at [880, 106] on icon "Search and filter results" at bounding box center [874, 109] width 15 height 15
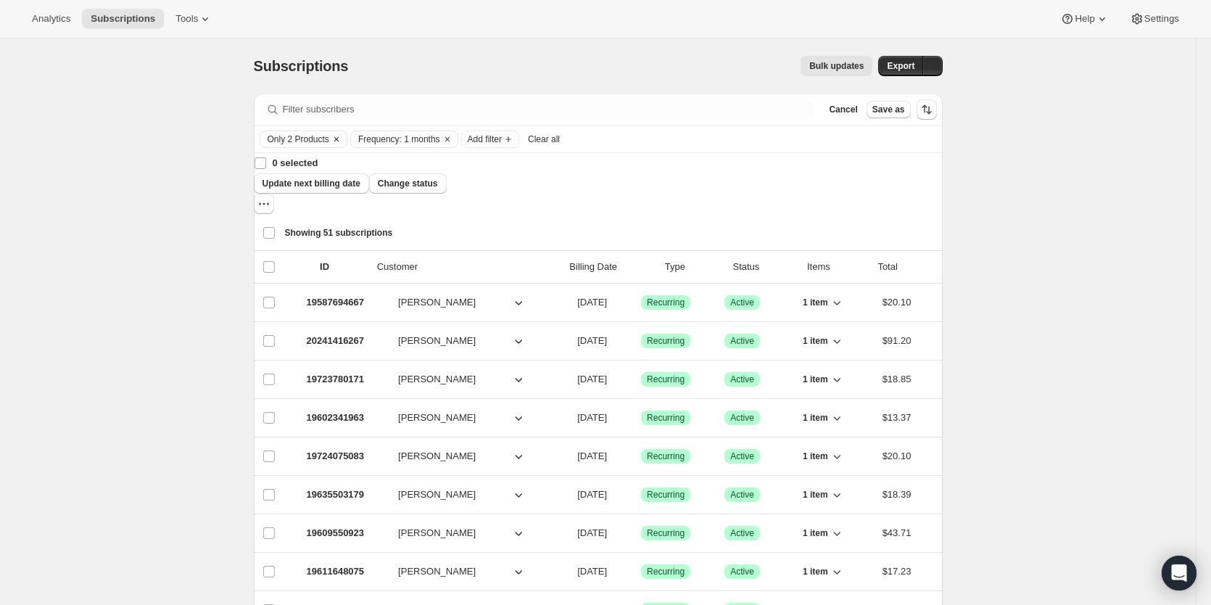
click at [291, 139] on span "Only 2 Products" at bounding box center [299, 139] width 62 height 12
click at [344, 188] on select "Contains ANY of the selected products Contains ALL of the selected products Con…" at bounding box center [367, 186] width 190 height 23
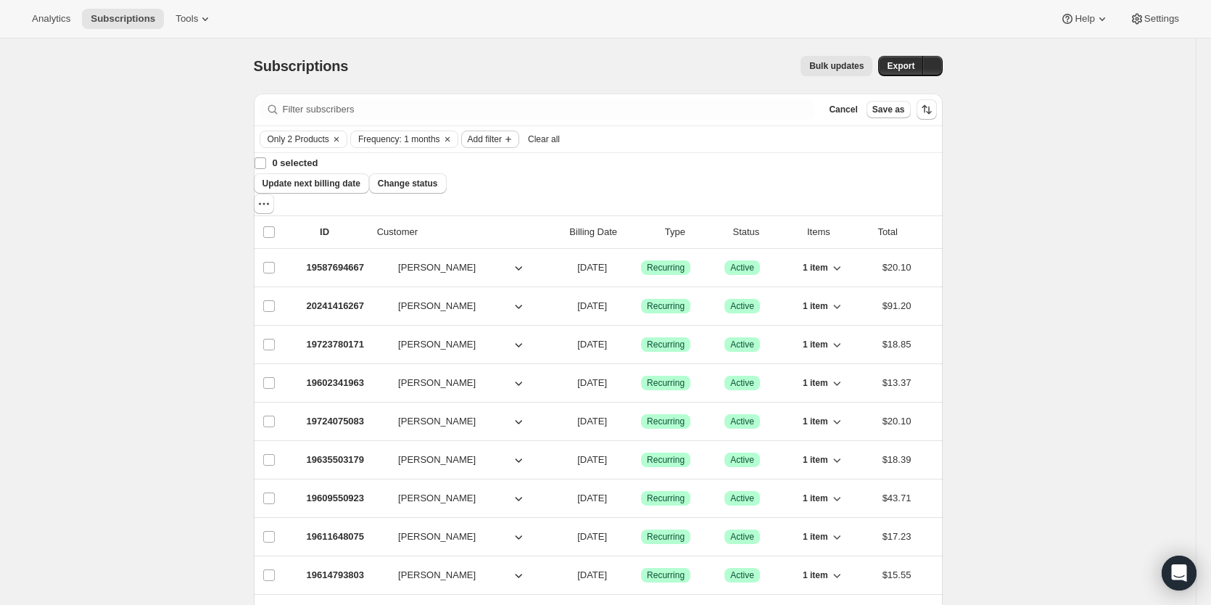
click at [500, 141] on span "Add filter" at bounding box center [485, 139] width 34 height 12
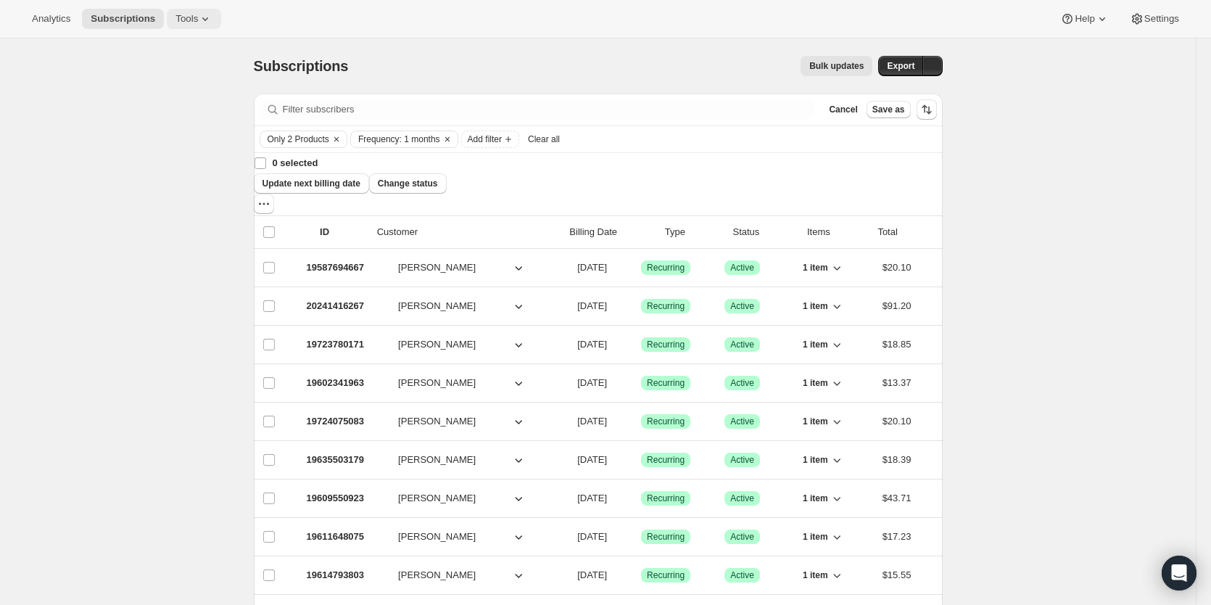
click at [186, 22] on span "Tools" at bounding box center [187, 19] width 22 height 12
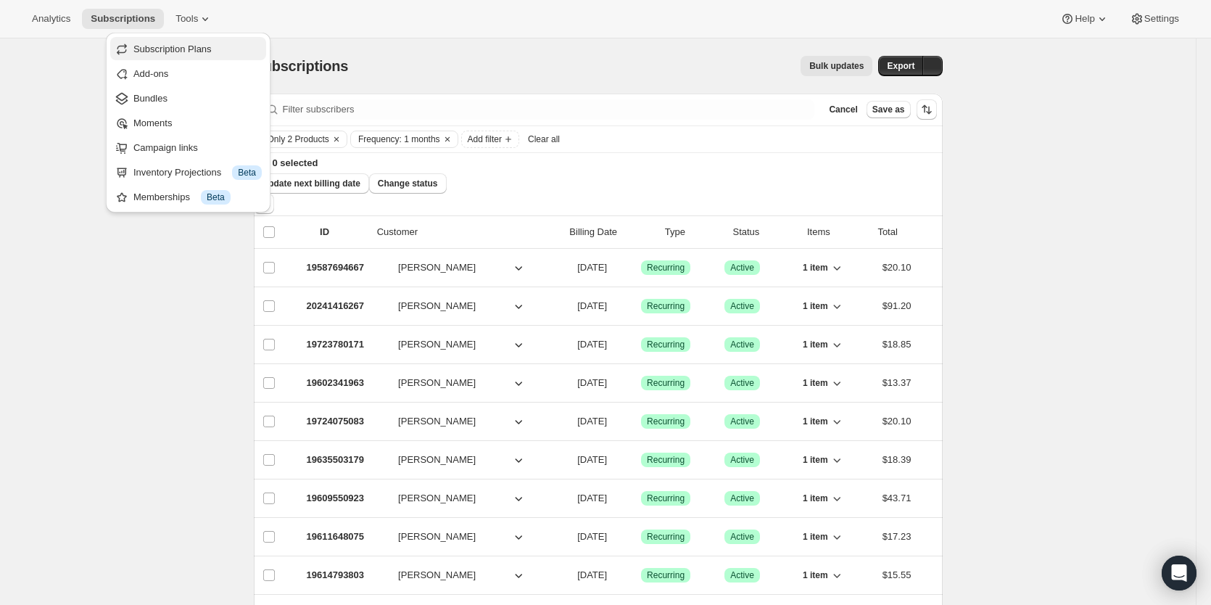
click at [179, 51] on span "Subscription Plans" at bounding box center [172, 49] width 78 height 11
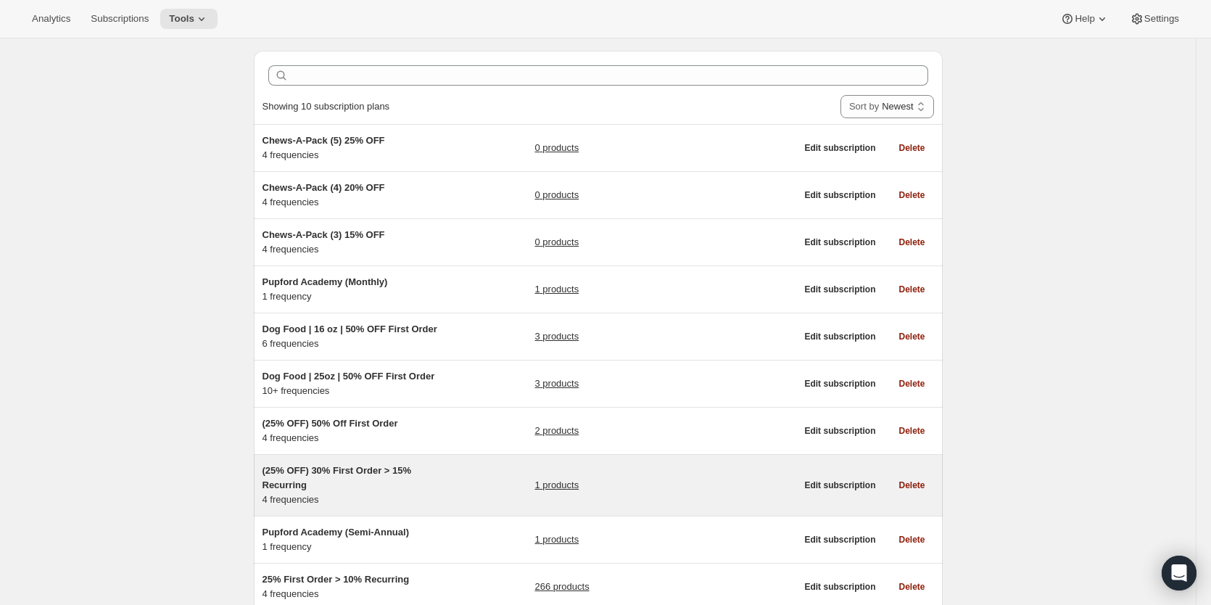
scroll to position [146, 0]
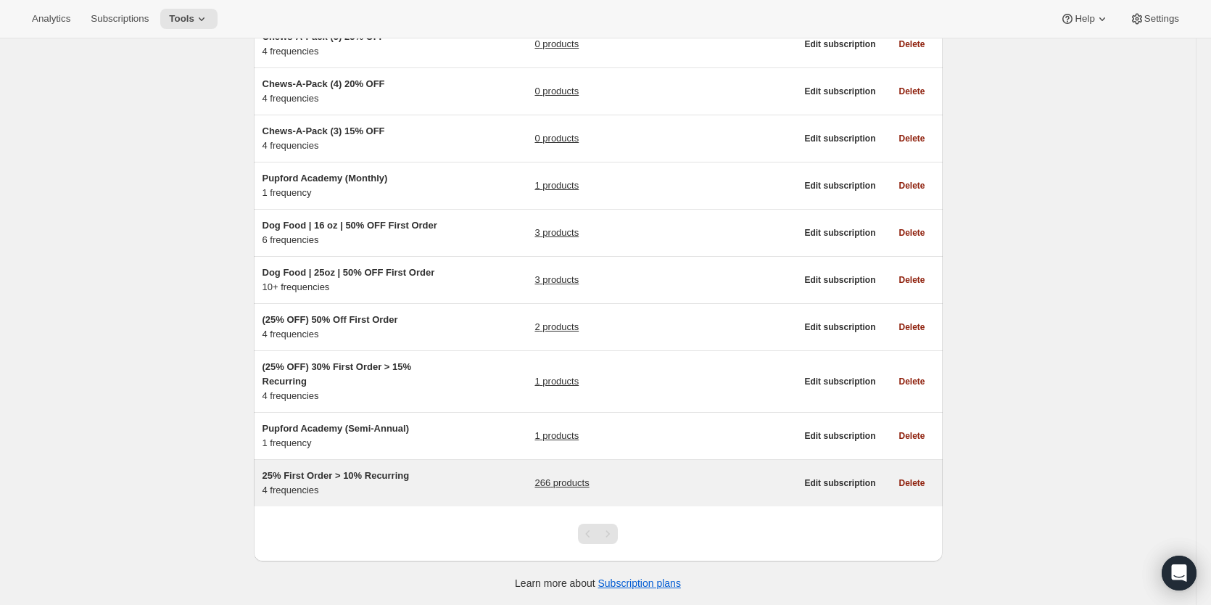
click at [366, 472] on span "25% First Order > 10% Recurring" at bounding box center [336, 475] width 147 height 11
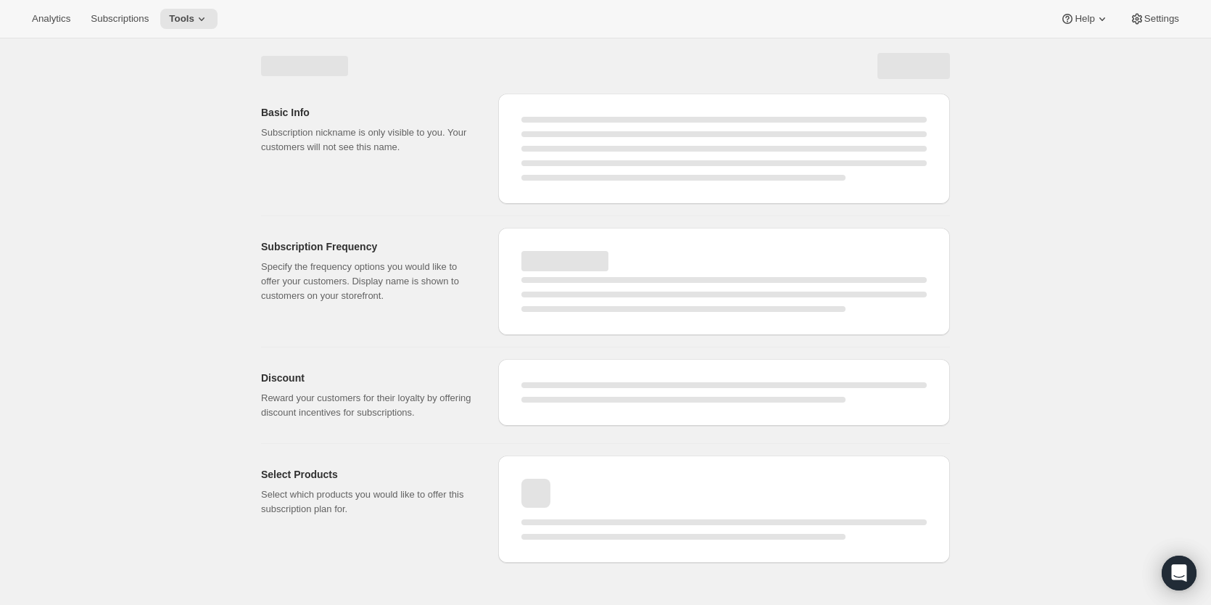
select select "WEEK"
select select "MONTH"
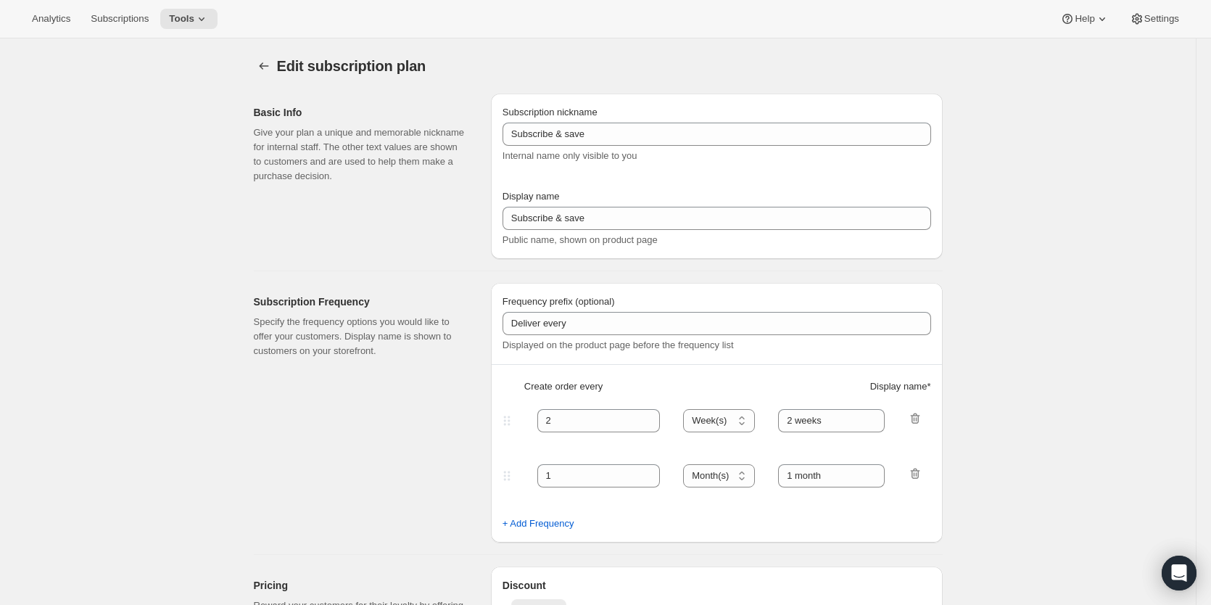
type input "25% First Order > 10% Recurring"
type input "Subscribe & Save"
select select "WEEK"
select select "MONTH"
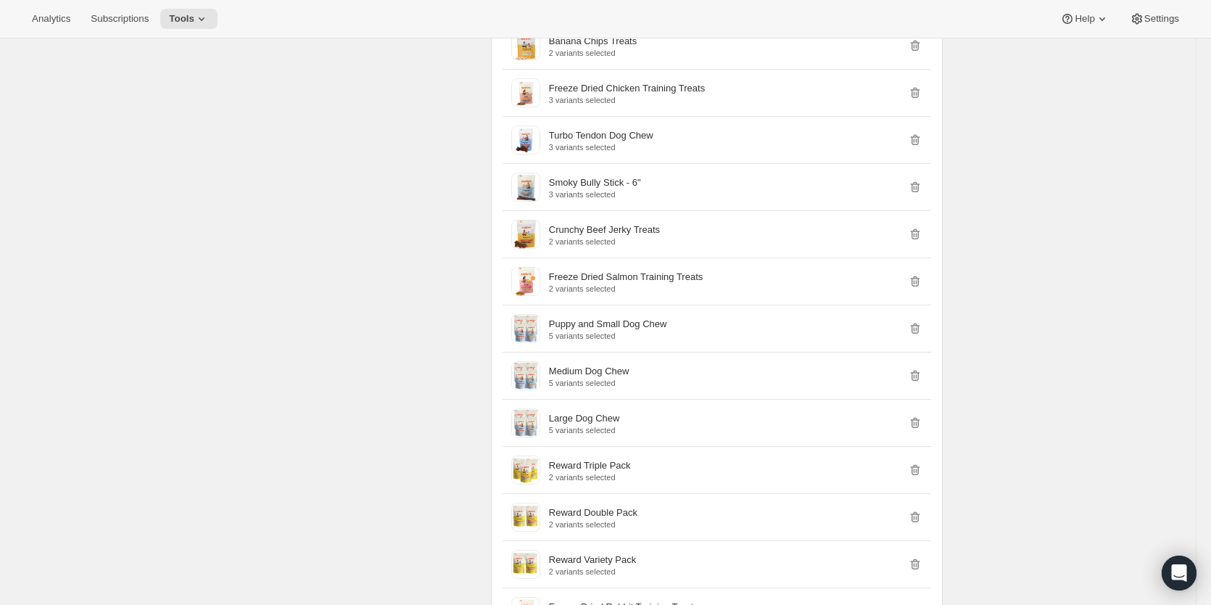
scroll to position [3336, 0]
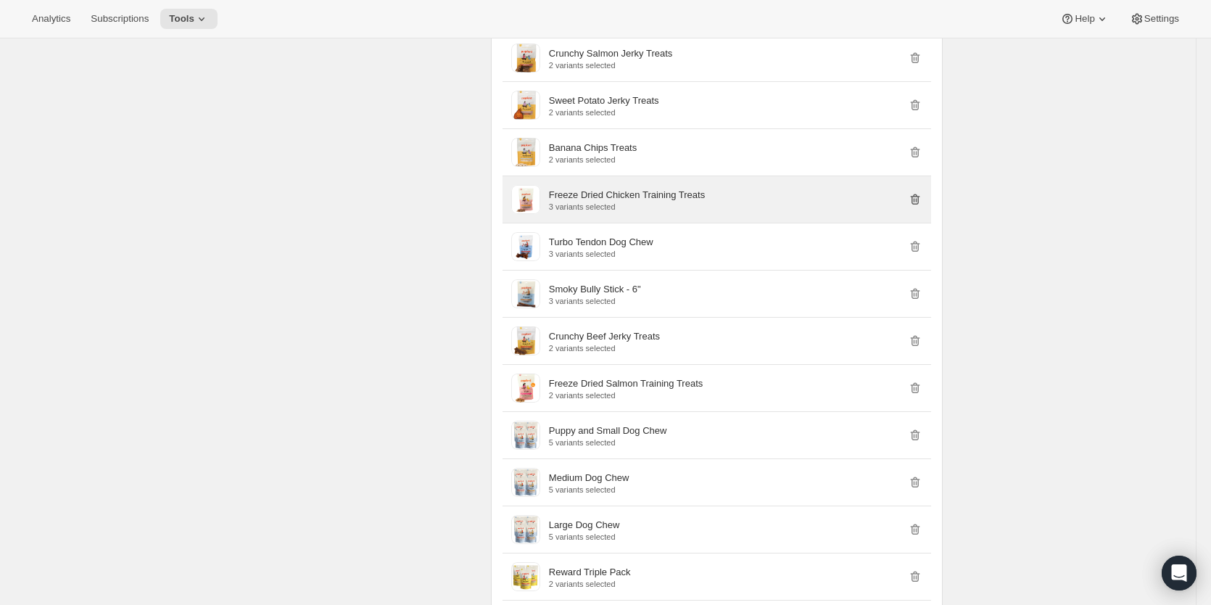
click at [920, 201] on icon "button" at bounding box center [914, 199] width 9 height 11
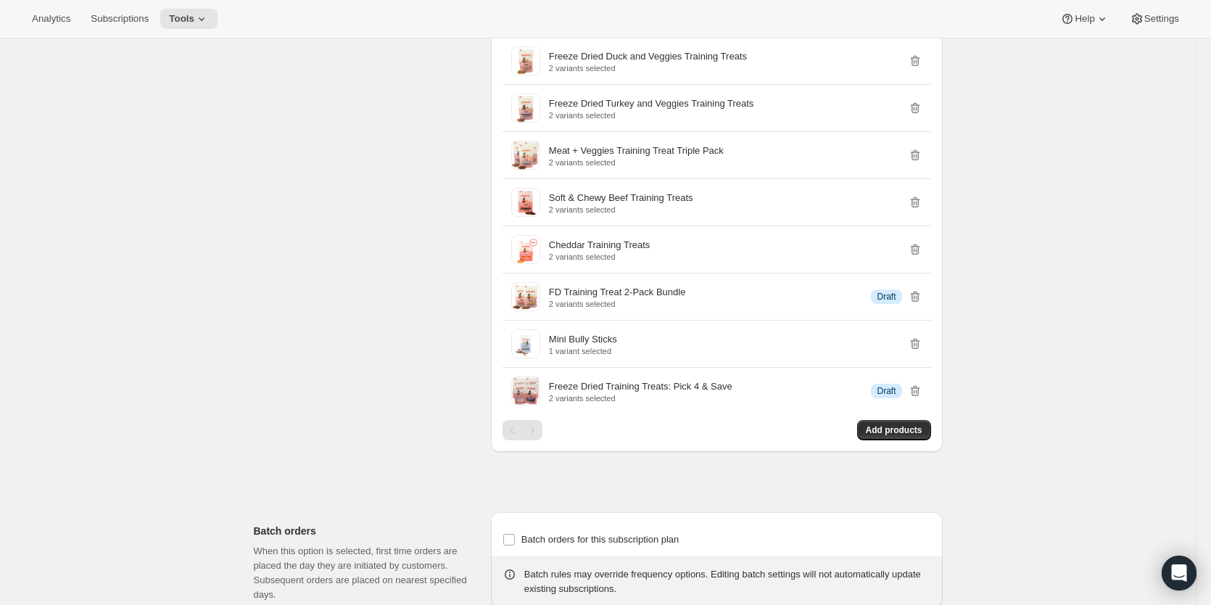
scroll to position [5294, 0]
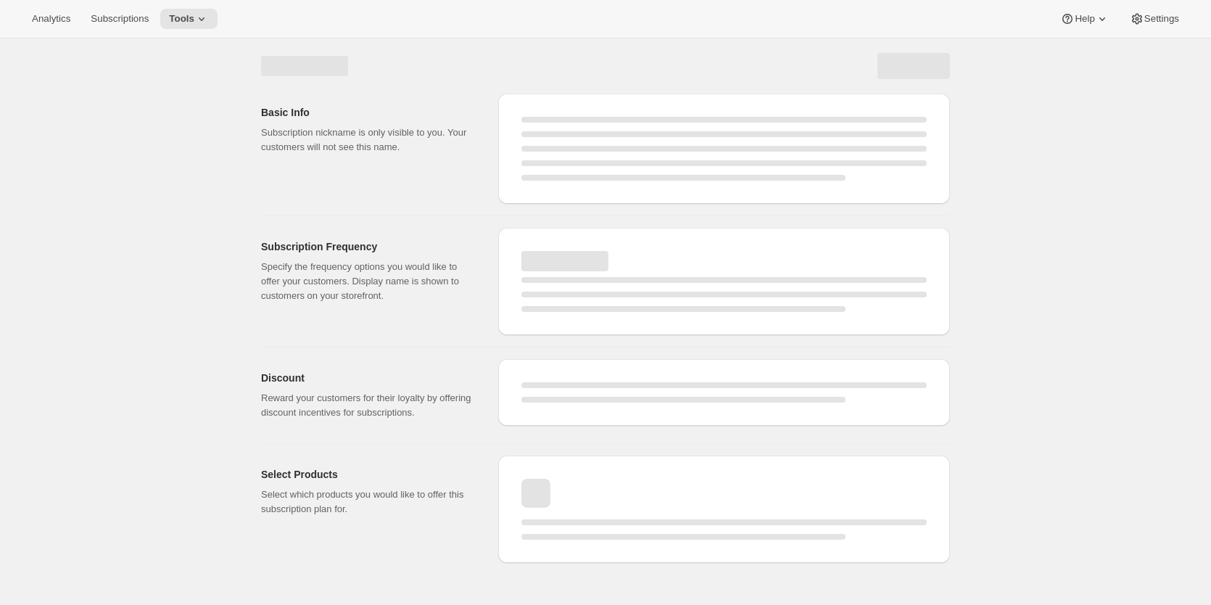
select select "WEEK"
select select "MONTH"
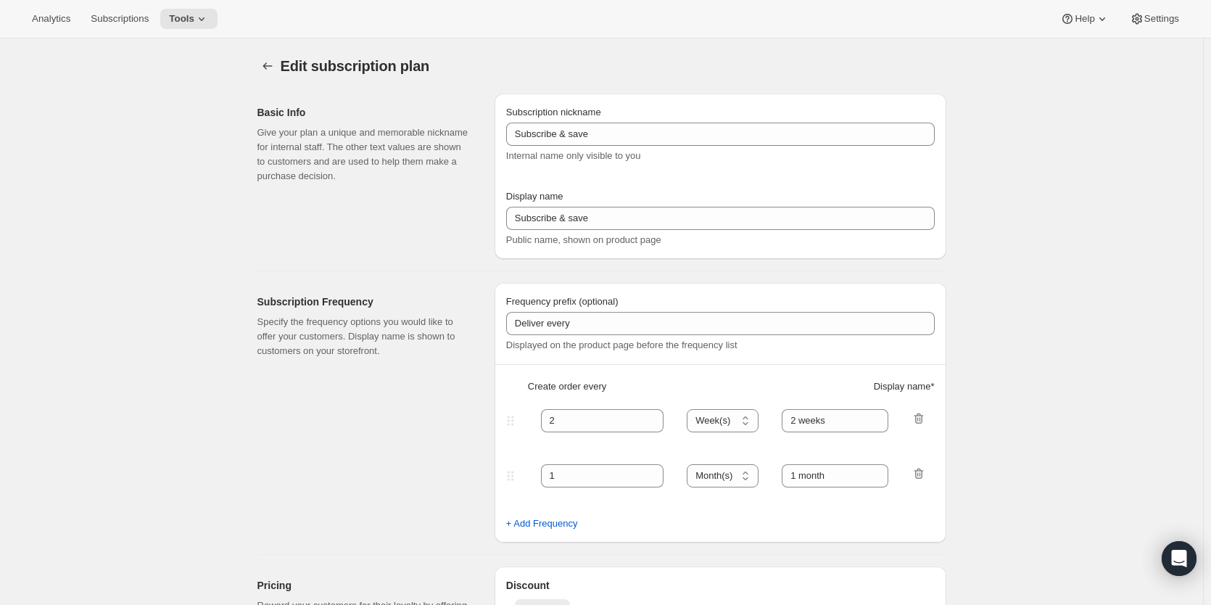
type input "25% First Order > 10% Recurring"
type input "Subscribe & Save"
select select "WEEK"
select select "MONTH"
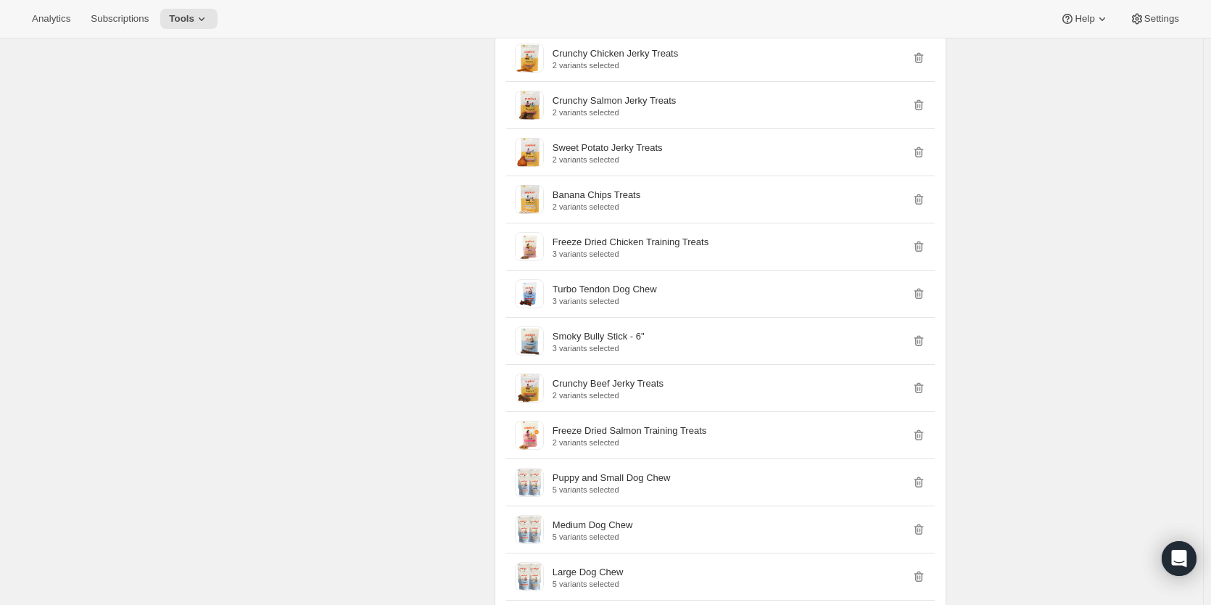
scroll to position [3336, 0]
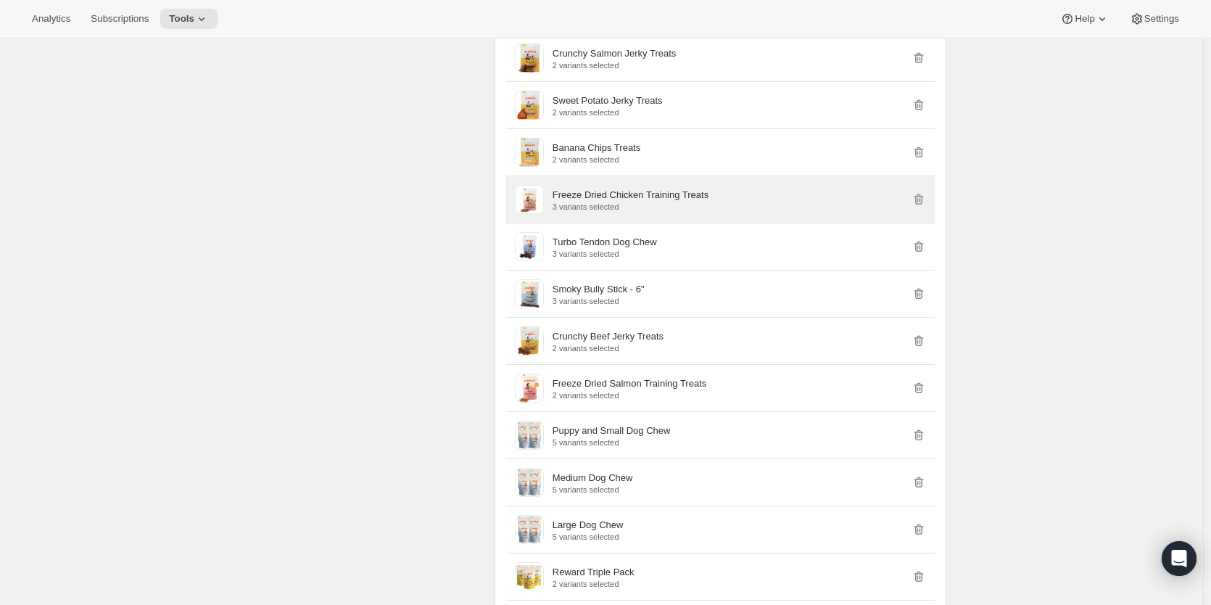
click at [575, 196] on p "Freeze Dried Chicken Training Treats" at bounding box center [631, 195] width 156 height 15
